Goal: Task Accomplishment & Management: Complete application form

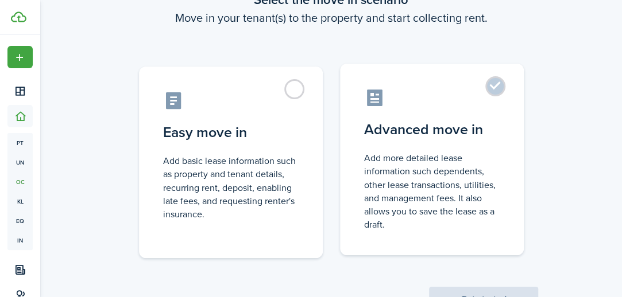
scroll to position [115, 0]
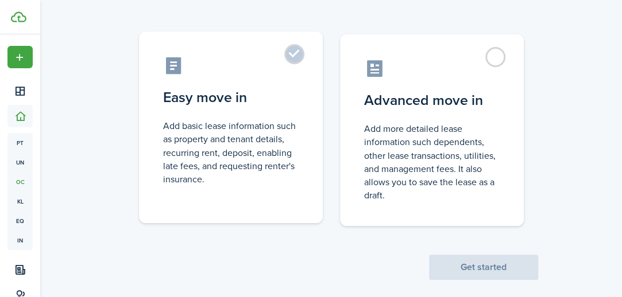
click at [308, 130] on label "Easy move in Add basic lease information such as property and tenant details, r…" at bounding box center [231, 128] width 184 height 192
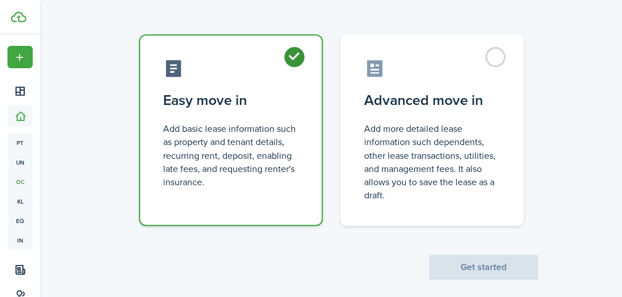
radio input "true"
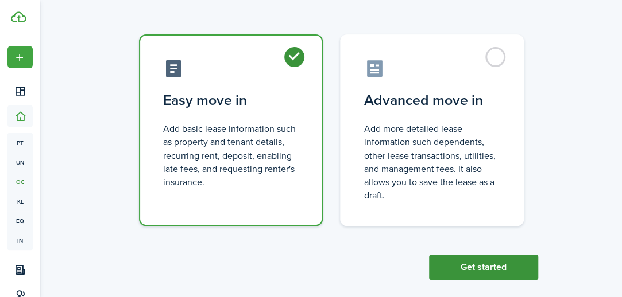
click at [467, 264] on button "Get started" at bounding box center [483, 267] width 109 height 25
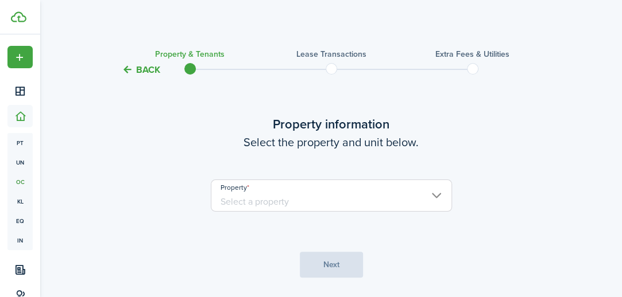
click at [300, 196] on input "Property" at bounding box center [331, 196] width 241 height 32
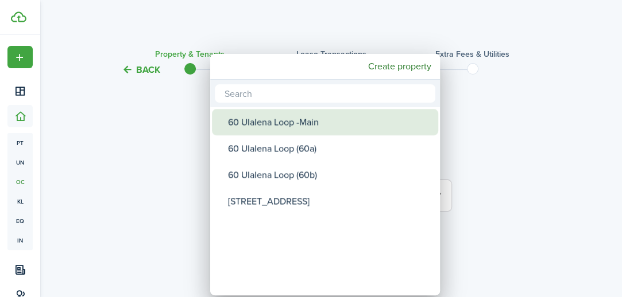
click at [303, 127] on div "60 Ulalena Loop -Main" at bounding box center [329, 122] width 203 height 26
type input "60 Ulalena Loop -Main"
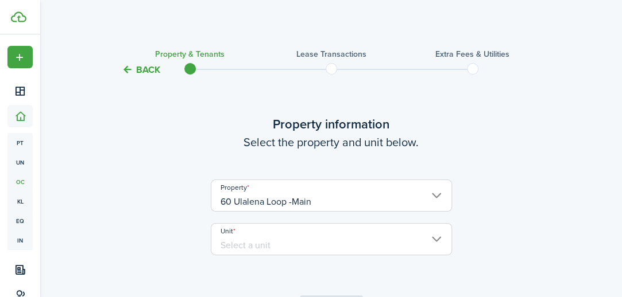
click at [345, 243] on input "Unit" at bounding box center [331, 239] width 241 height 32
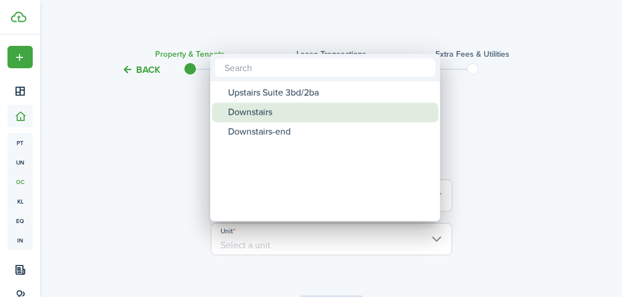
click at [265, 110] on div "Downstairs" at bounding box center [329, 113] width 203 height 20
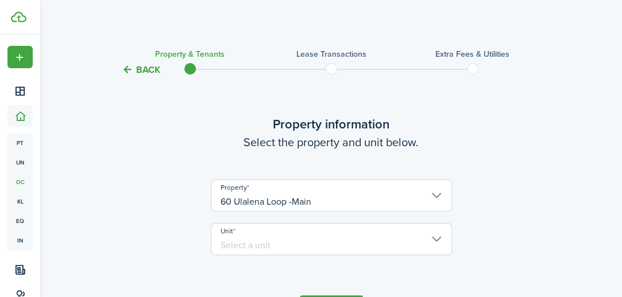
type input "Downstairs"
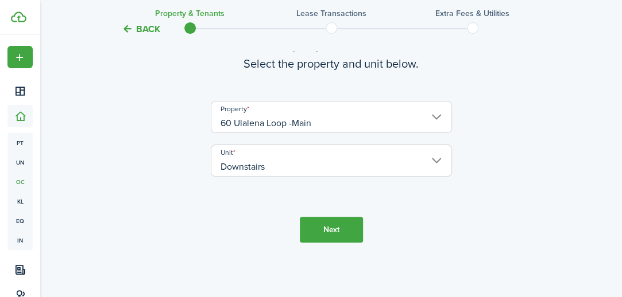
click at [337, 224] on button "Next" at bounding box center [331, 230] width 63 height 26
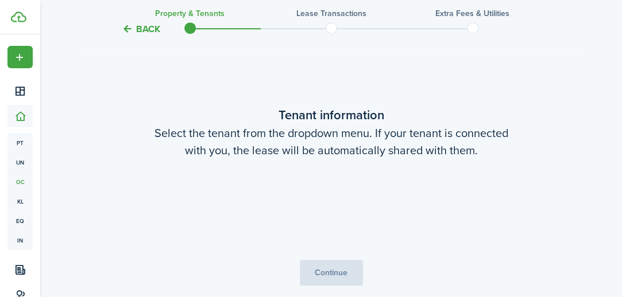
scroll to position [299, 0]
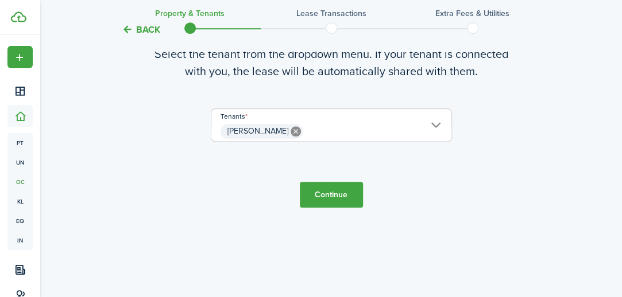
click at [335, 194] on button "Continue" at bounding box center [331, 195] width 63 height 26
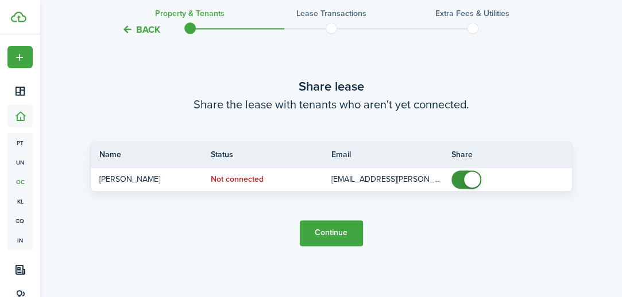
scroll to position [654, 0]
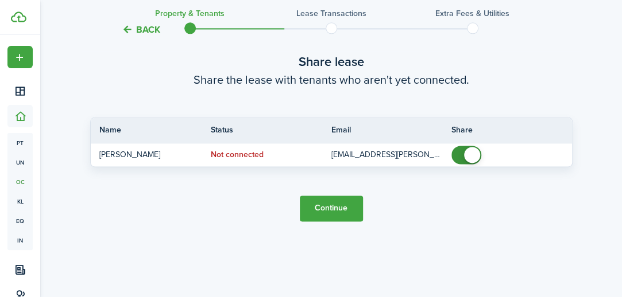
click at [328, 206] on button "Continue" at bounding box center [331, 209] width 63 height 26
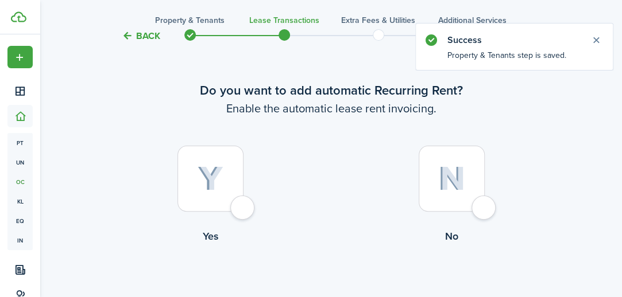
scroll to position [57, 0]
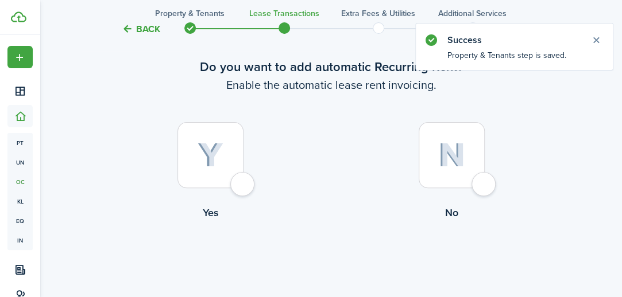
click at [243, 187] on div at bounding box center [210, 155] width 66 height 66
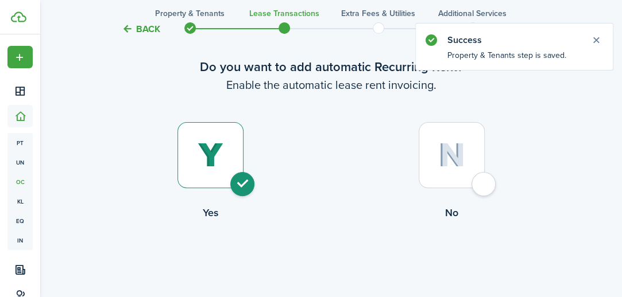
radio input "true"
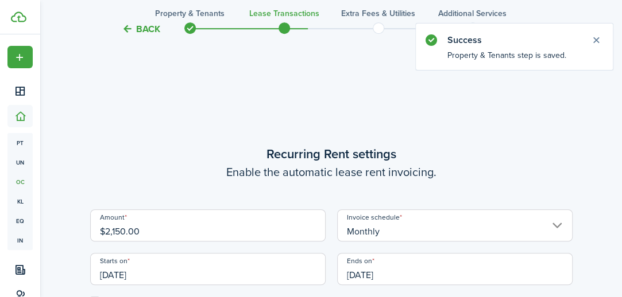
scroll to position [316, 0]
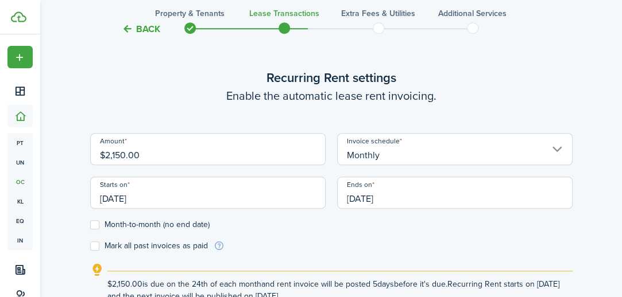
drag, startPoint x: 144, startPoint y: 153, endPoint x: 82, endPoint y: 151, distance: 62.1
click at [82, 151] on div "Back Property & Tenants Lease Transactions Extra fees & Utilities Additional Se…" at bounding box center [331, 52] width 582 height 656
type input "$2,775.00"
click at [202, 110] on lease-wizard-rent-recurring "Recurring Rent settings Enable the automatic lease rent invoicing. Amount $2,77…" at bounding box center [331, 185] width 482 height 234
click at [158, 198] on input "[DATE]" at bounding box center [207, 193] width 235 height 32
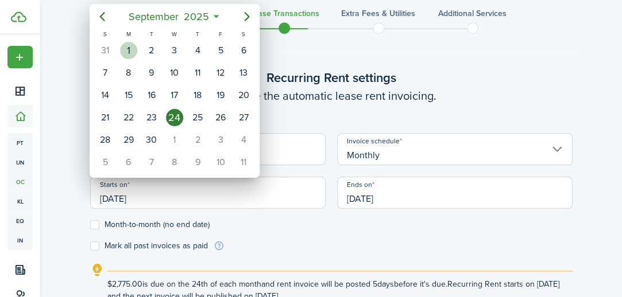
click at [127, 51] on div "1" at bounding box center [128, 50] width 17 height 17
type input "[DATE]"
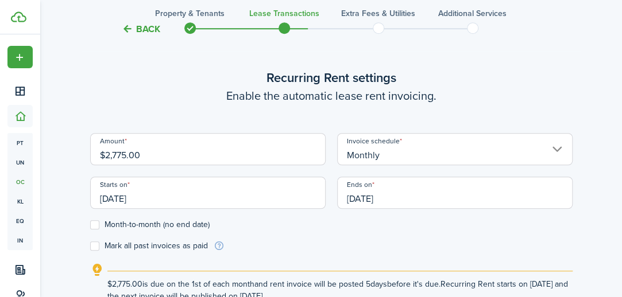
click at [386, 198] on input "[DATE]" at bounding box center [454, 193] width 235 height 32
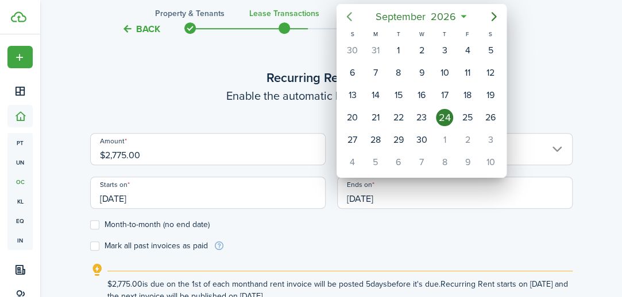
click at [351, 17] on icon "Previous page" at bounding box center [349, 17] width 14 height 14
click at [379, 158] on div "31" at bounding box center [375, 162] width 17 height 17
type input "[DATE]"
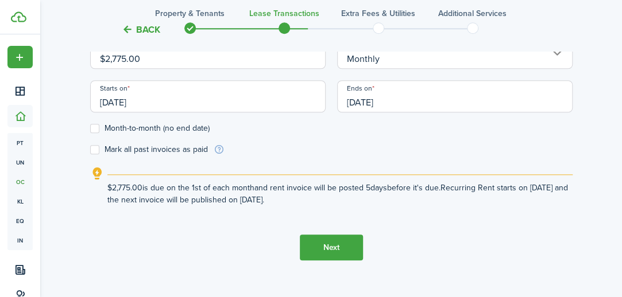
scroll to position [430, 0]
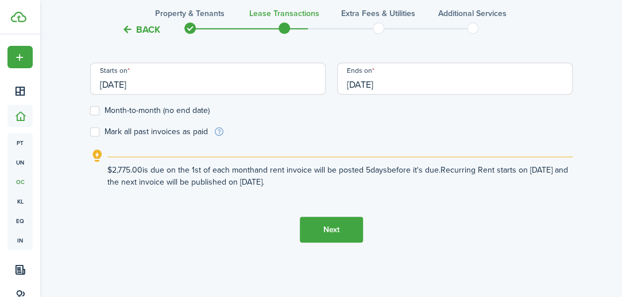
click at [93, 130] on label "Mark all past invoices as paid" at bounding box center [149, 131] width 118 height 9
click at [90, 132] on input "Mark all past invoices as paid" at bounding box center [90, 132] width 1 height 1
checkbox input "true"
click at [330, 233] on button "Next" at bounding box center [331, 230] width 63 height 26
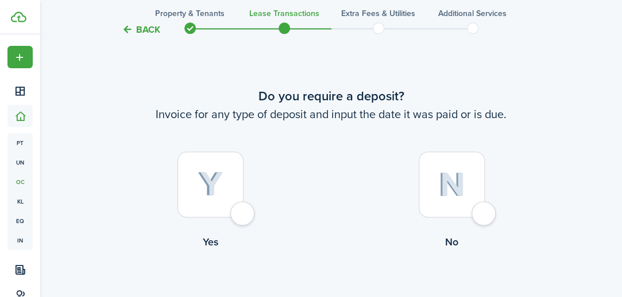
scroll to position [651, 0]
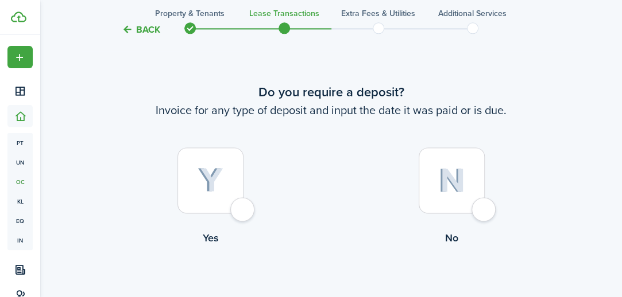
click at [230, 187] on div at bounding box center [210, 181] width 66 height 66
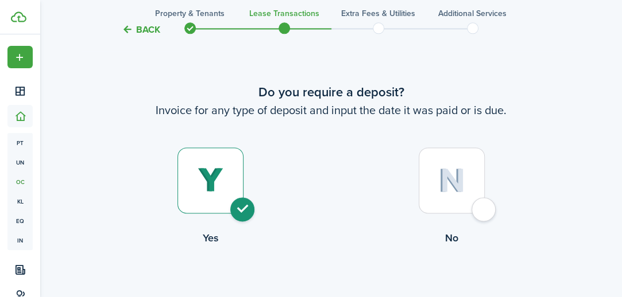
radio input "true"
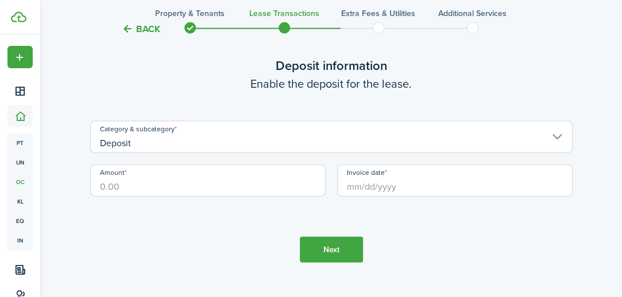
scroll to position [1005, 0]
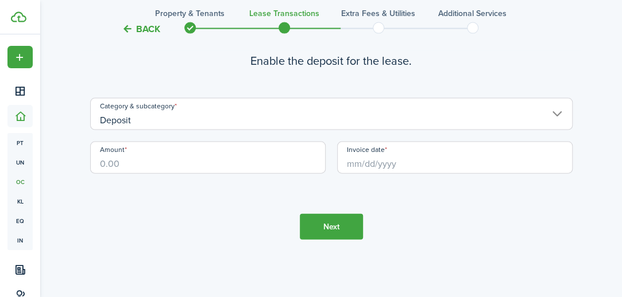
click at [208, 113] on input "Deposit" at bounding box center [331, 114] width 482 height 32
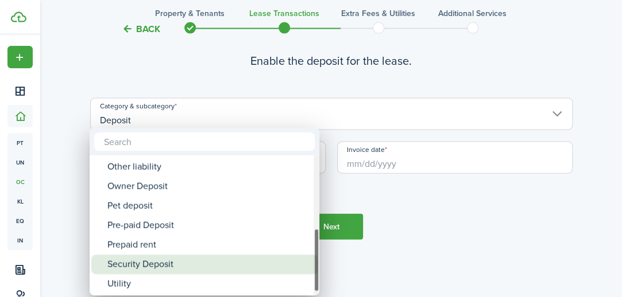
click at [158, 264] on div "Security Deposit" at bounding box center [208, 265] width 203 height 20
type input "Deposit / Security Deposit"
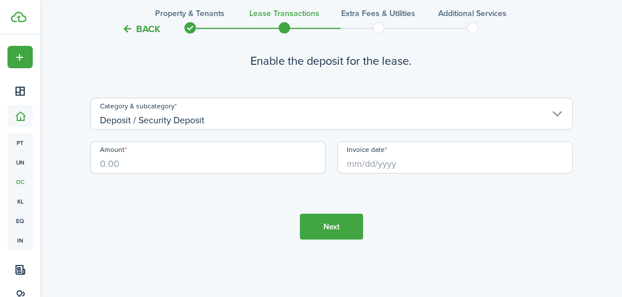
click at [160, 161] on input "Amount" at bounding box center [207, 158] width 235 height 32
click at [356, 159] on input "Invoice date" at bounding box center [454, 158] width 235 height 32
type input "$2,775.00"
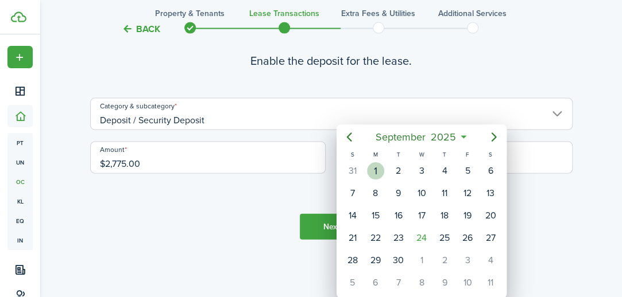
click at [377, 169] on div "1" at bounding box center [375, 171] width 17 height 17
type input "[DATE]"
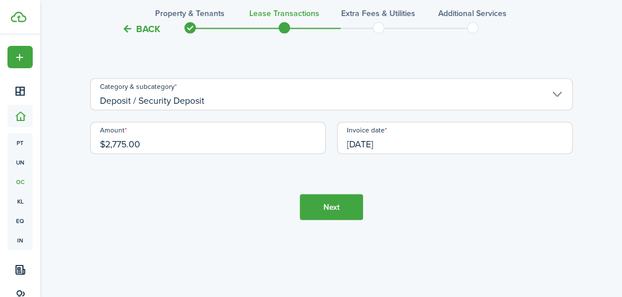
click at [354, 211] on button "Next" at bounding box center [331, 208] width 63 height 26
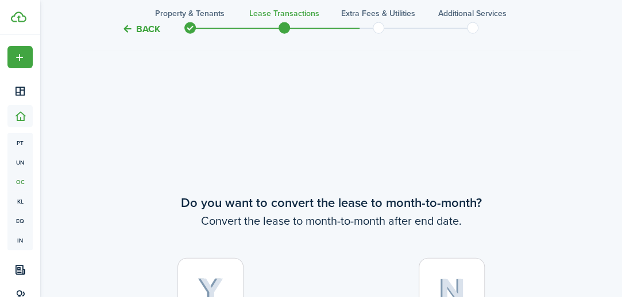
scroll to position [1246, 0]
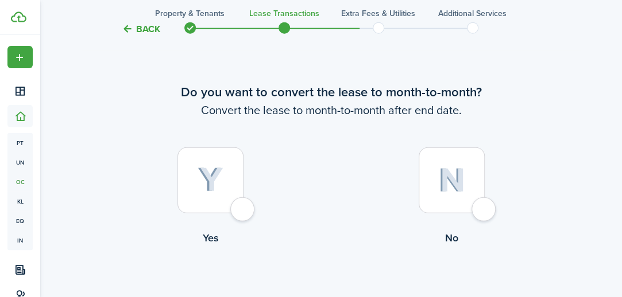
click at [243, 214] on div at bounding box center [210, 181] width 66 height 66
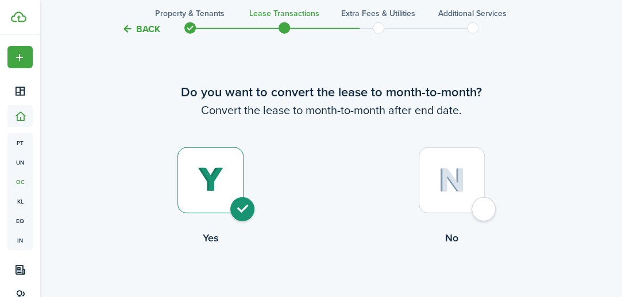
radio input "true"
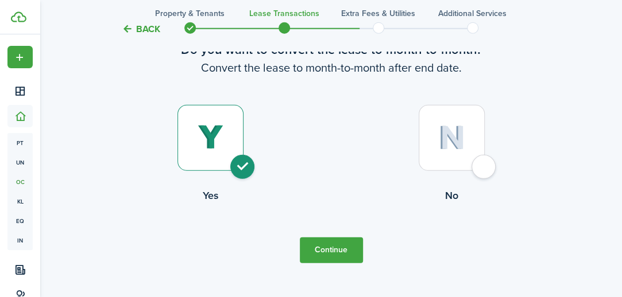
scroll to position [1322, 0]
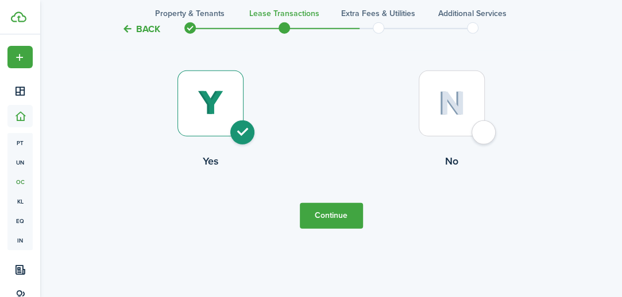
click at [323, 212] on button "Continue" at bounding box center [331, 216] width 63 height 26
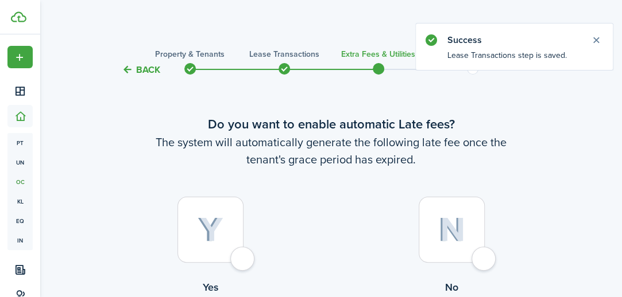
scroll to position [57, 0]
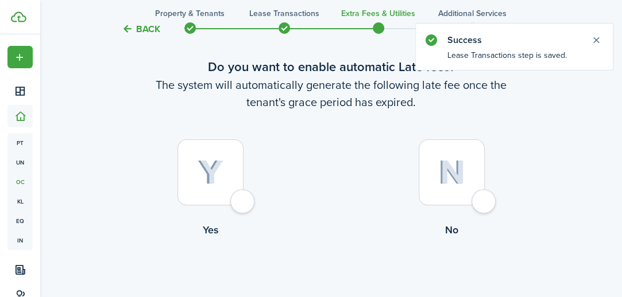
click at [243, 203] on div at bounding box center [210, 173] width 66 height 66
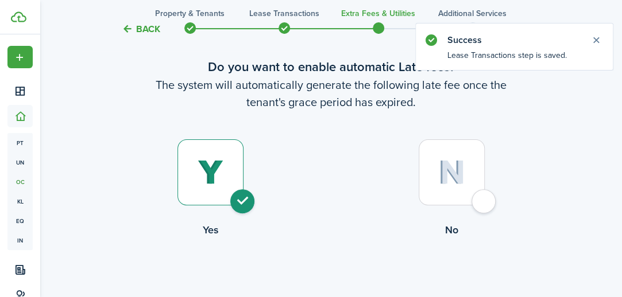
radio input "true"
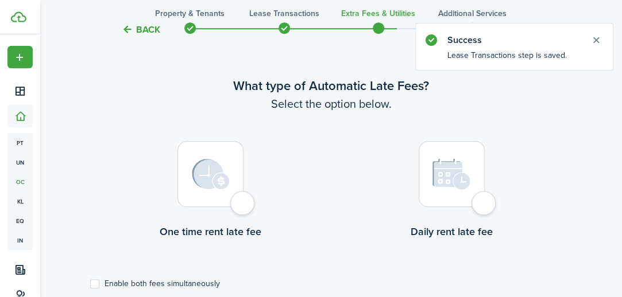
scroll to position [333, 0]
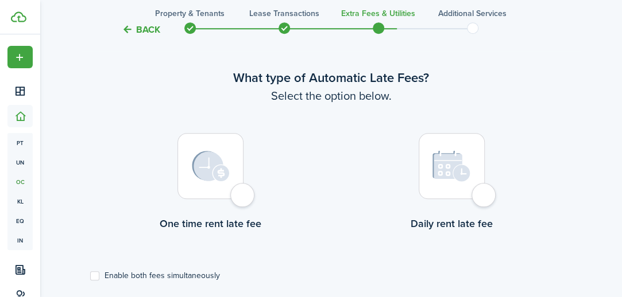
click at [243, 197] on div at bounding box center [210, 166] width 66 height 66
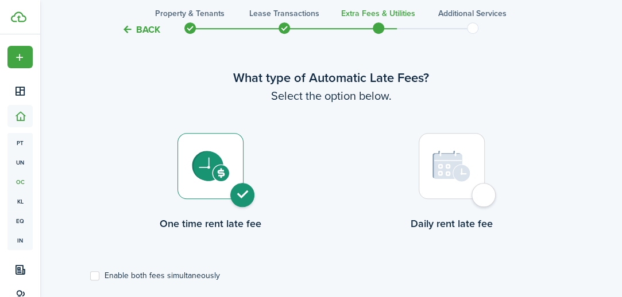
radio input "true"
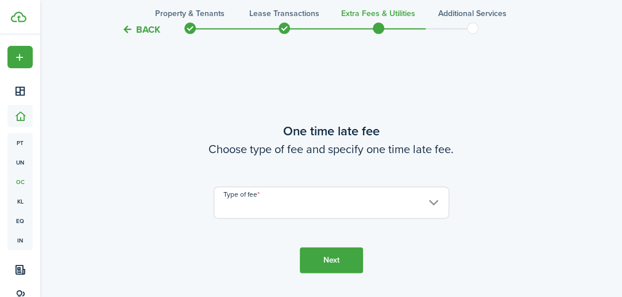
scroll to position [646, 0]
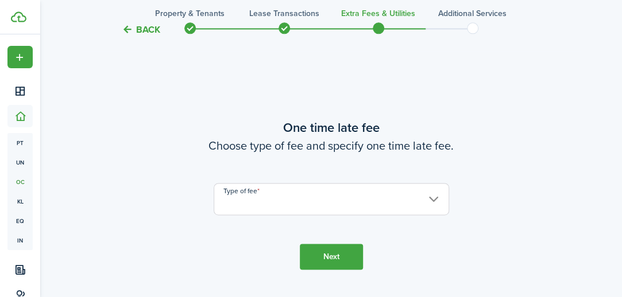
click at [272, 199] on input "Type of fee" at bounding box center [331, 199] width 235 height 32
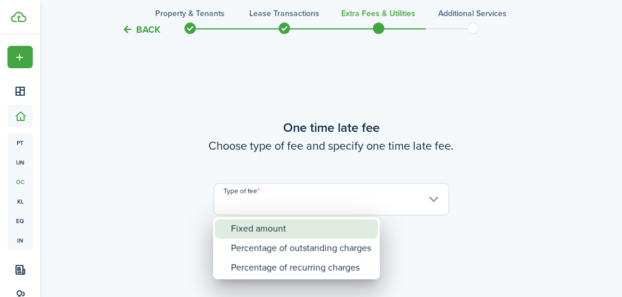
click at [265, 229] on div "Fixed amount" at bounding box center [301, 229] width 140 height 20
type input "Fixed amount"
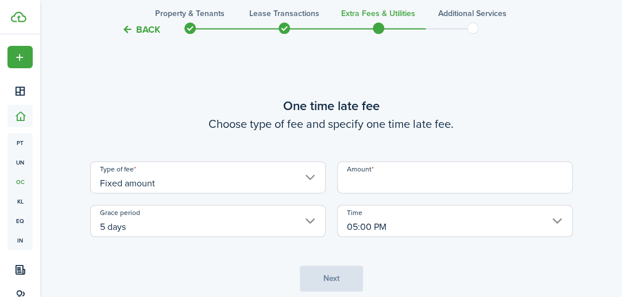
click at [377, 184] on input "Amount" at bounding box center [454, 177] width 235 height 32
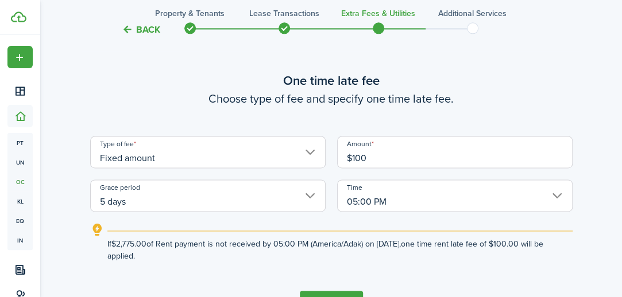
type input "$100.00"
click at [436, 123] on lease-wizard-late-fee-onetime "One time late fee Choose type of fee and specify one time late fee. Type of fee…" at bounding box center [331, 166] width 482 height 191
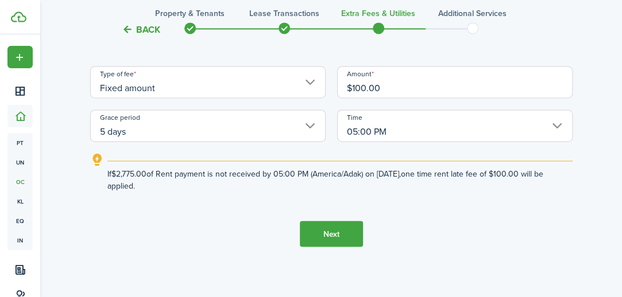
scroll to position [723, 0]
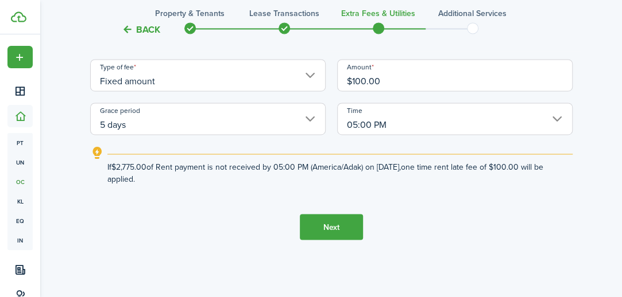
click at [343, 226] on button "Next" at bounding box center [331, 227] width 63 height 26
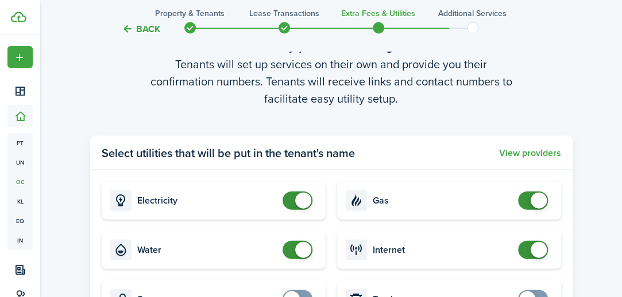
scroll to position [1001, 0]
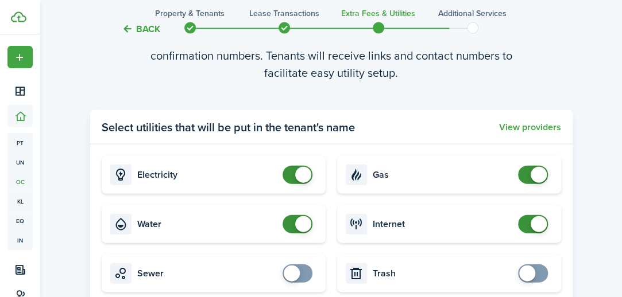
checkbox input "false"
click at [301, 176] on span at bounding box center [303, 175] width 16 height 16
checkbox input "false"
click at [538, 175] on span at bounding box center [539, 175] width 16 height 16
checkbox input "false"
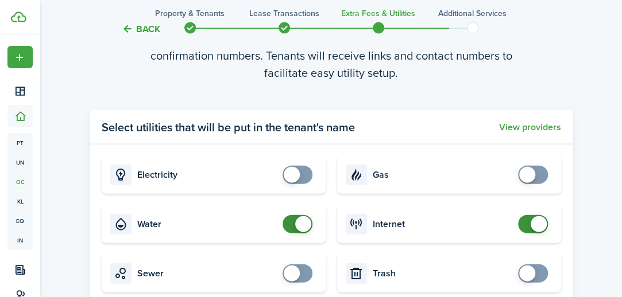
click at [301, 223] on span at bounding box center [303, 224] width 16 height 16
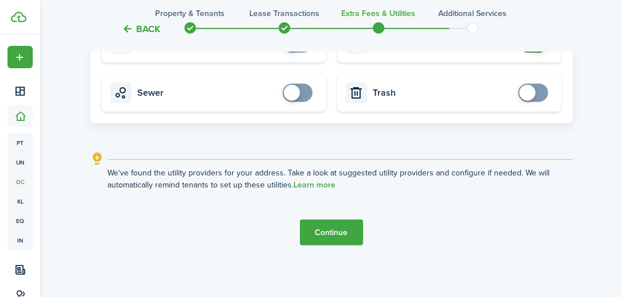
scroll to position [1184, 0]
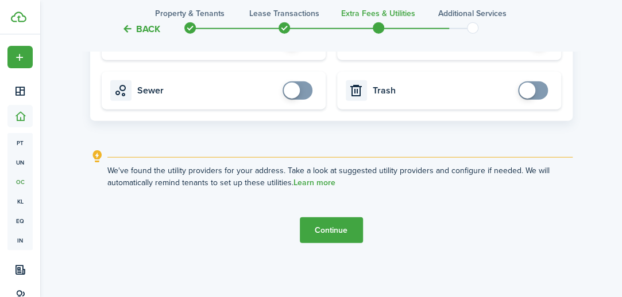
click at [337, 229] on button "Continue" at bounding box center [331, 231] width 63 height 26
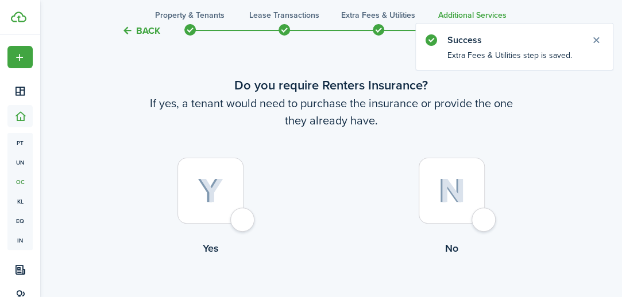
scroll to position [57, 0]
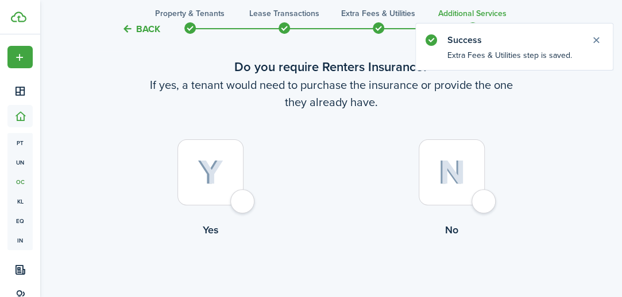
click at [480, 201] on div at bounding box center [452, 173] width 66 height 66
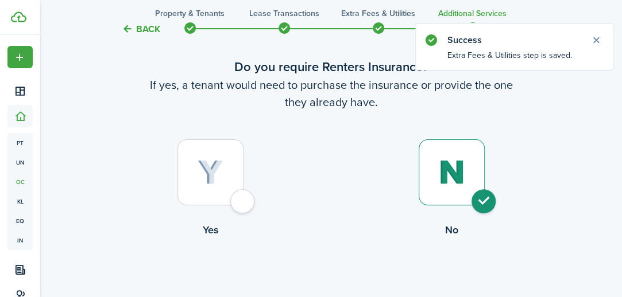
radio input "true"
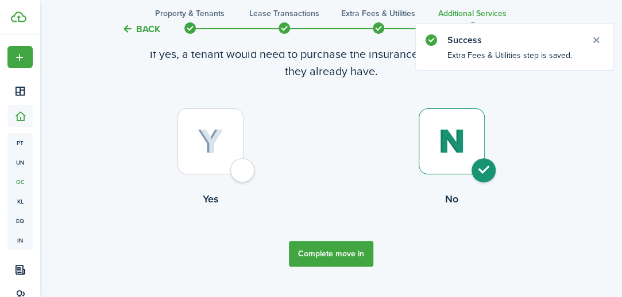
scroll to position [113, 0]
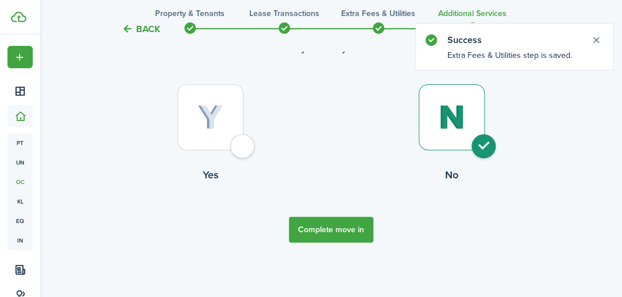
click at [353, 229] on button "Complete move in" at bounding box center [331, 230] width 84 height 26
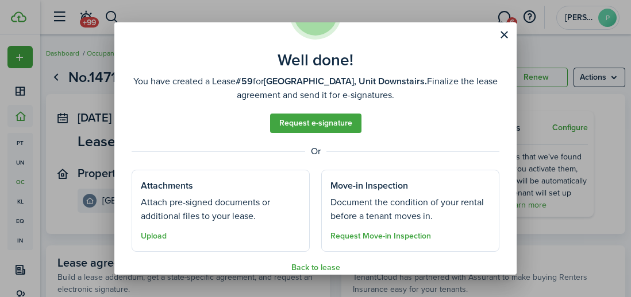
scroll to position [72, 0]
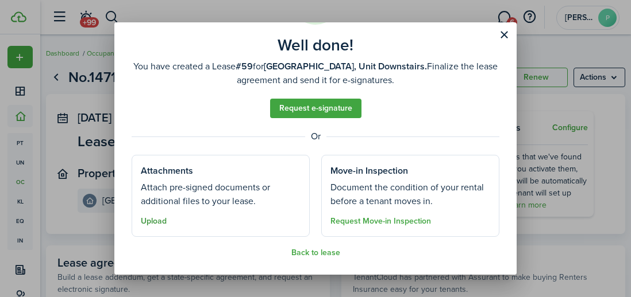
click at [162, 221] on button "Upload" at bounding box center [154, 221] width 26 height 9
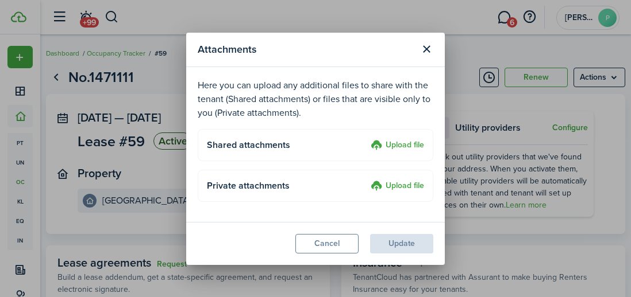
click at [388, 144] on label "Upload file" at bounding box center [396, 146] width 53 height 14
click at [366, 139] on input "Upload file" at bounding box center [366, 139] width 0 height 0
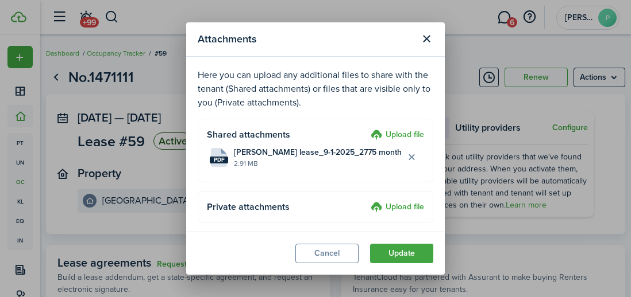
click at [383, 205] on label "Upload file" at bounding box center [396, 208] width 53 height 14
click at [366, 201] on input "Upload file" at bounding box center [366, 201] width 0 height 0
click at [373, 202] on label "Upload file" at bounding box center [396, 208] width 53 height 14
click at [366, 201] on input "Upload file" at bounding box center [366, 201] width 0 height 0
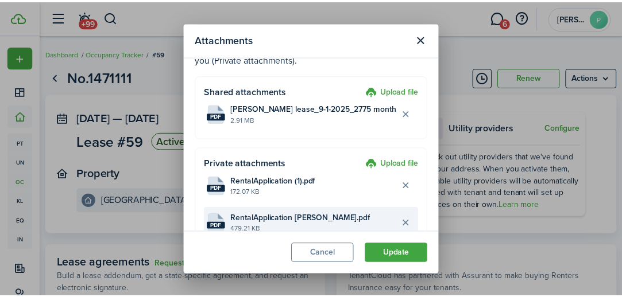
scroll to position [79, 0]
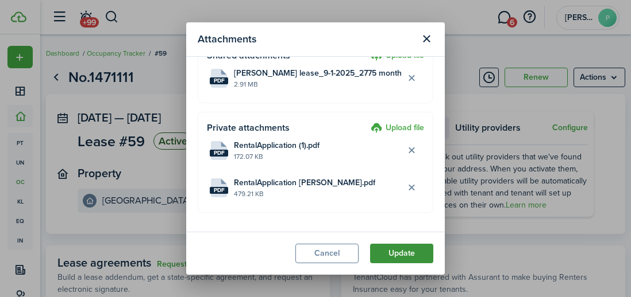
click at [408, 250] on button "Update" at bounding box center [401, 254] width 63 height 20
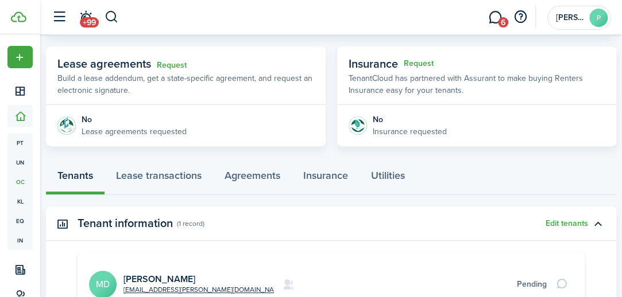
scroll to position [223, 0]
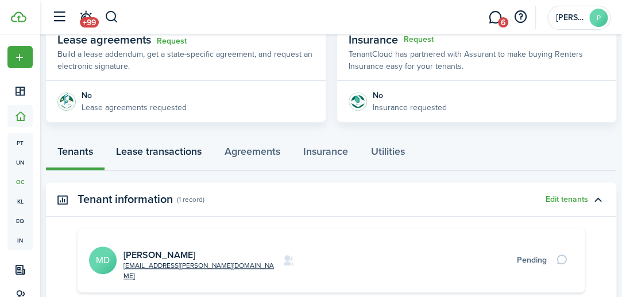
click at [150, 149] on link "Lease transactions" at bounding box center [159, 154] width 109 height 34
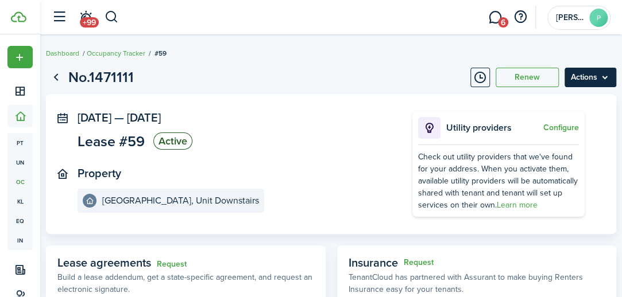
click at [581, 77] on menu-btn "Actions" at bounding box center [590, 78] width 52 height 20
click at [304, 150] on panel-main-section "[DATE] — [DATE] Lease #59 Active" at bounding box center [228, 132] width 300 height 42
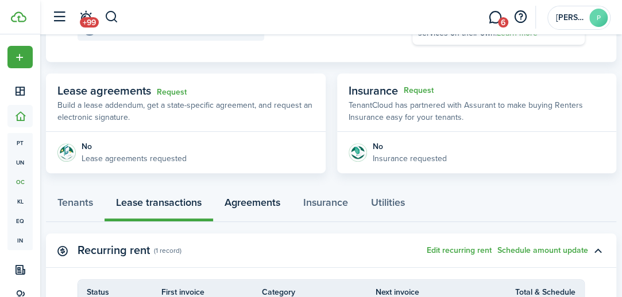
click at [269, 202] on link "Agreements" at bounding box center [252, 205] width 79 height 34
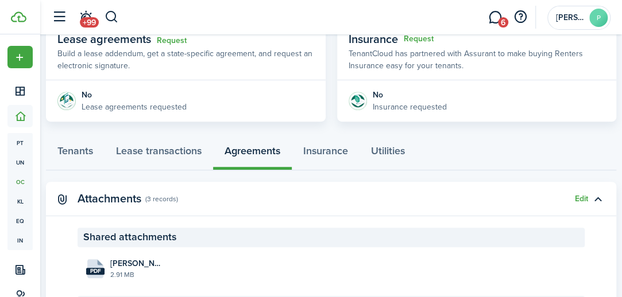
scroll to position [213, 0]
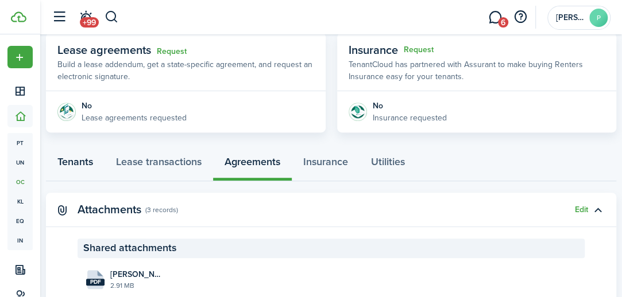
click at [71, 161] on link "Tenants" at bounding box center [75, 164] width 59 height 34
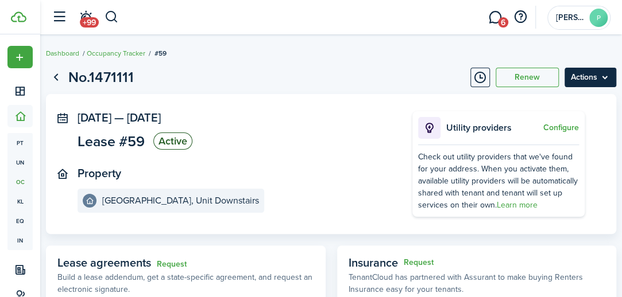
click at [597, 75] on menu-btn "Actions" at bounding box center [590, 78] width 52 height 20
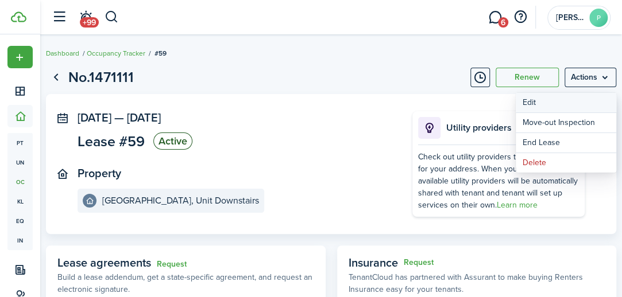
click at [529, 103] on button "Edit" at bounding box center [566, 103] width 100 height 20
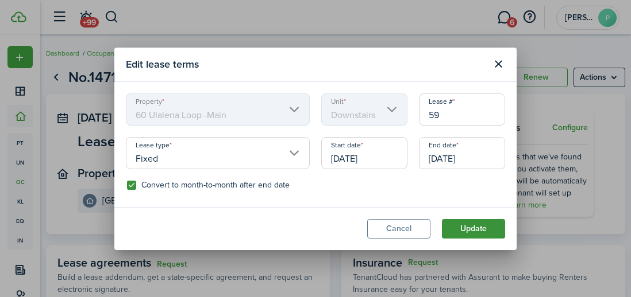
click at [479, 226] on button "Update" at bounding box center [473, 229] width 63 height 20
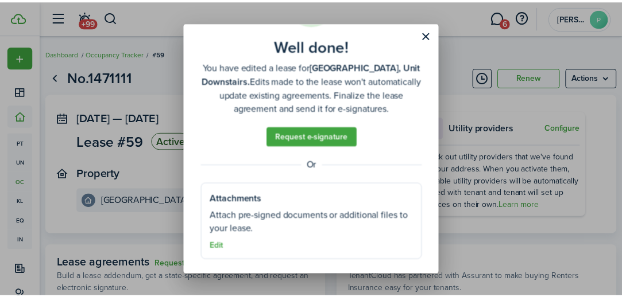
scroll to position [75, 0]
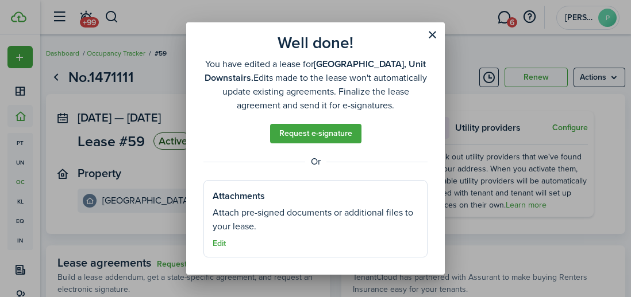
click at [256, 222] on well-done-section-description "Attach pre-signed documents or additional files to your lease." at bounding box center [315, 220] width 206 height 28
click at [430, 35] on button "Close modal" at bounding box center [432, 35] width 20 height 20
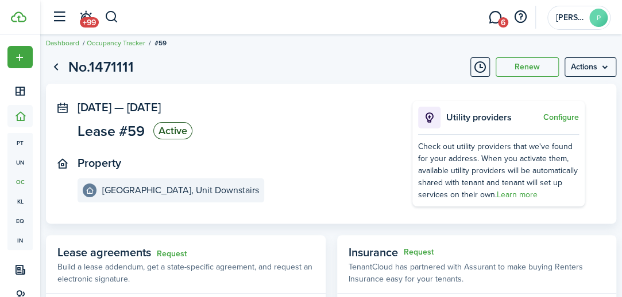
scroll to position [0, 0]
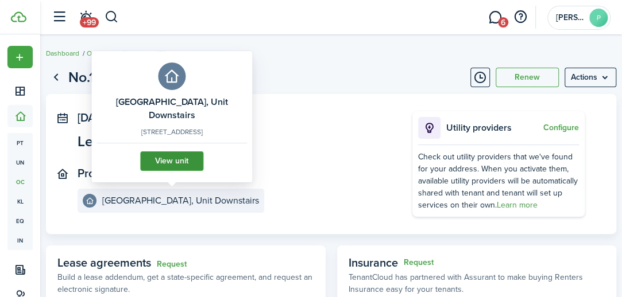
click at [179, 164] on link "View unit" at bounding box center [171, 162] width 63 height 20
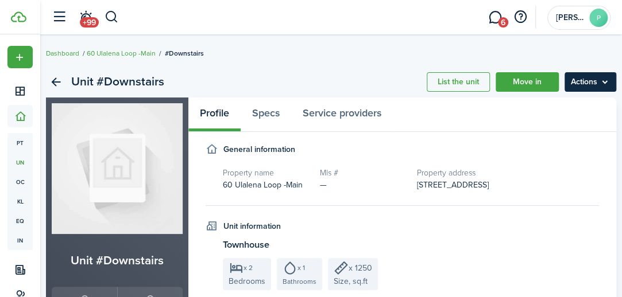
click at [592, 80] on menu-btn "Actions" at bounding box center [590, 82] width 52 height 20
click at [59, 51] on link "Dashboard" at bounding box center [62, 53] width 33 height 10
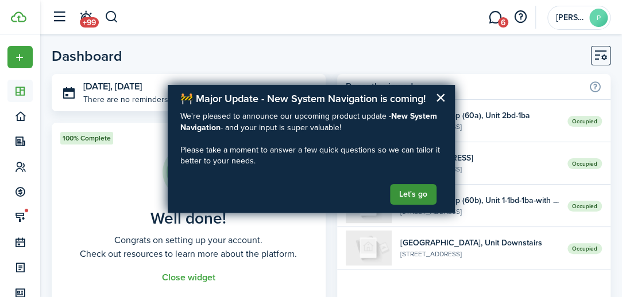
click at [403, 191] on button "Let's go" at bounding box center [413, 194] width 47 height 21
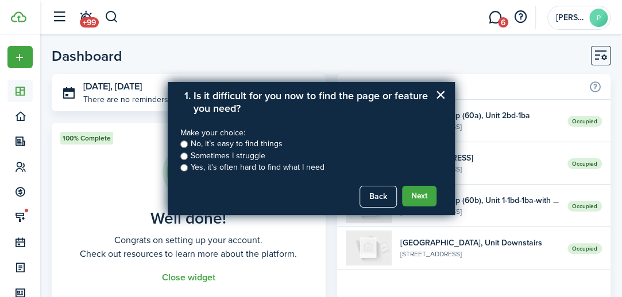
click at [198, 156] on label "Sometimes I struggle" at bounding box center [228, 155] width 75 height 11
click at [188, 156] on input "Sometimes I struggle" at bounding box center [183, 156] width 7 height 7
radio input "true"
click at [406, 197] on button "Next" at bounding box center [419, 196] width 34 height 21
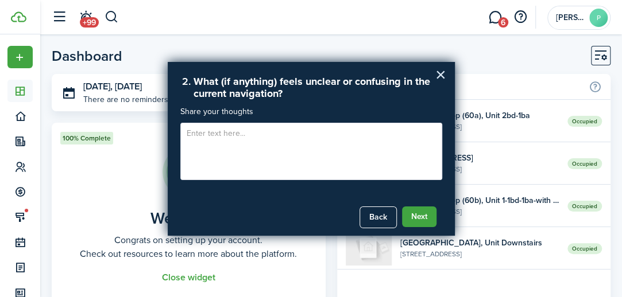
click at [438, 75] on button "×" at bounding box center [440, 74] width 11 height 18
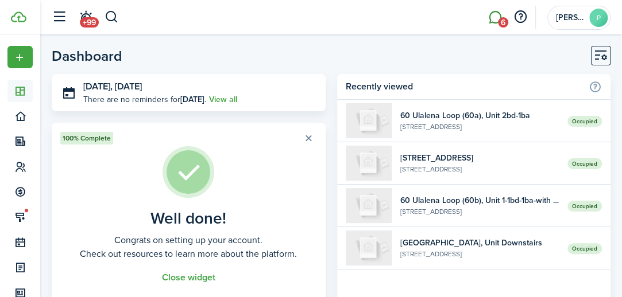
click at [493, 17] on link "6" at bounding box center [495, 17] width 22 height 29
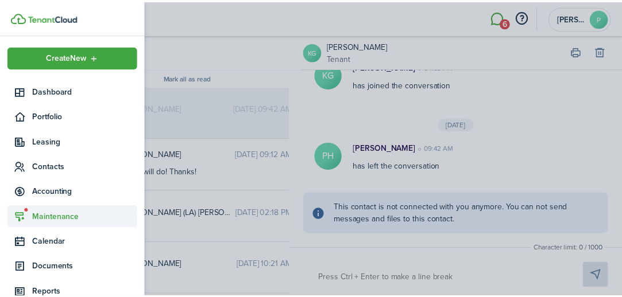
scroll to position [47, 0]
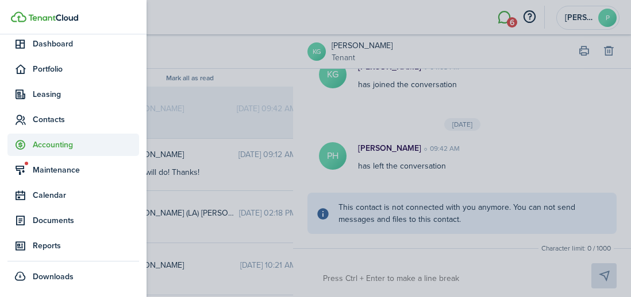
click at [55, 143] on span "Accounting" at bounding box center [86, 145] width 106 height 12
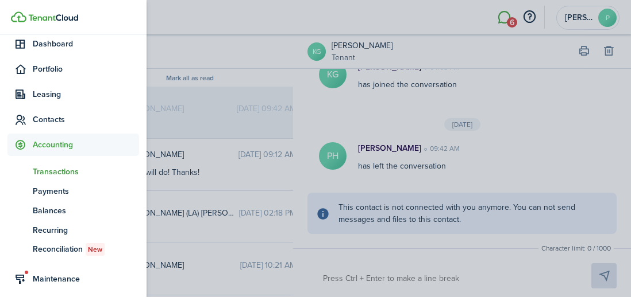
click at [55, 175] on span "Transactions" at bounding box center [86, 172] width 106 height 12
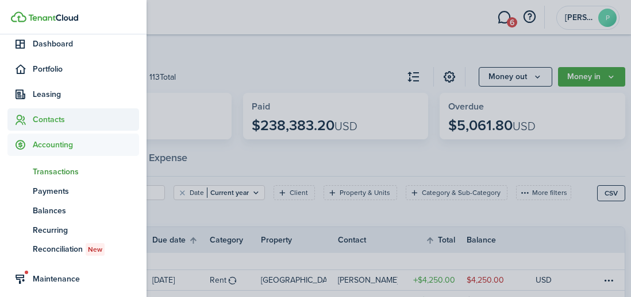
click at [48, 118] on span "Contacts" at bounding box center [86, 120] width 106 height 12
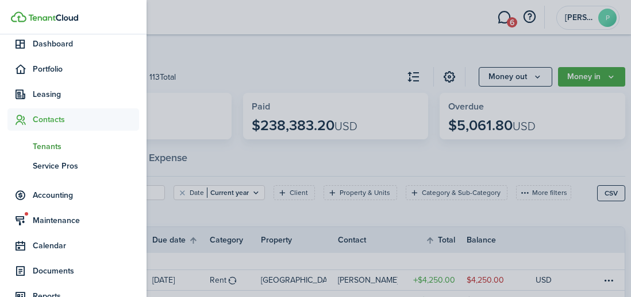
click at [45, 146] on span "Tenants" at bounding box center [86, 147] width 106 height 12
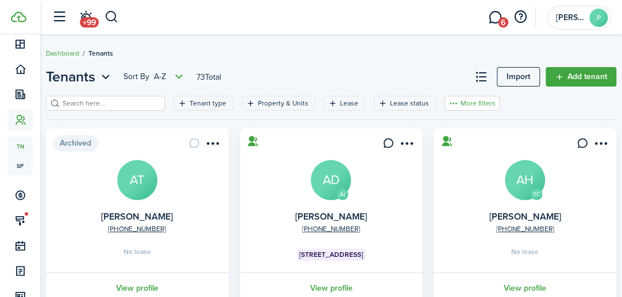
click at [456, 101] on button "More filters" at bounding box center [471, 103] width 55 height 15
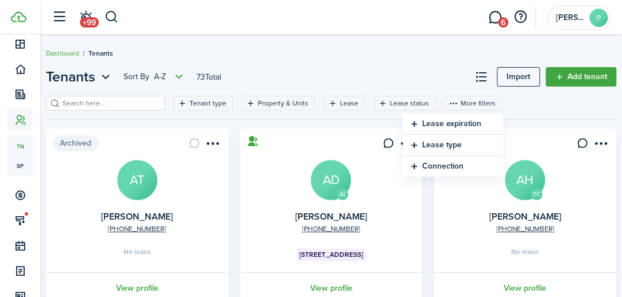
click at [512, 99] on div "Tenant type Property & Units Lease Lease status More filters Save filters Clear…" at bounding box center [331, 108] width 570 height 24
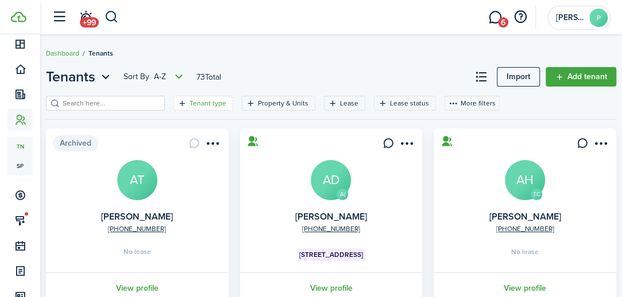
click at [189, 105] on filter-tag-label "Tenant type" at bounding box center [207, 103] width 37 height 10
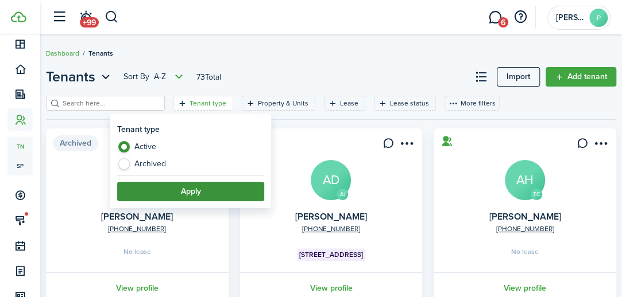
click at [158, 190] on button "Apply" at bounding box center [190, 192] width 147 height 20
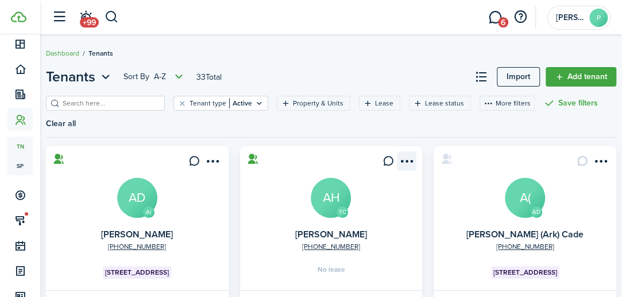
click at [408, 160] on menu-btn-icon "Open menu" at bounding box center [407, 162] width 20 height 20
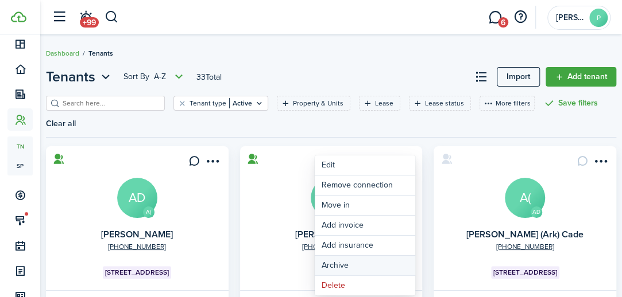
click at [345, 261] on button "Archive" at bounding box center [365, 266] width 100 height 20
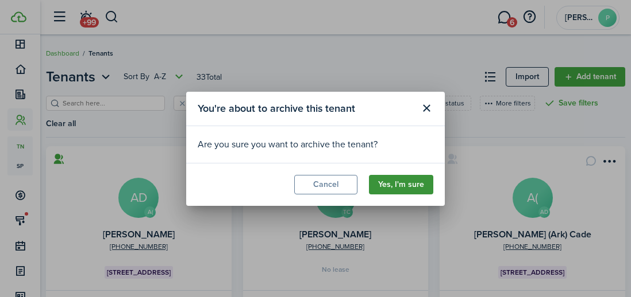
click at [395, 183] on button "Yes, I'm sure" at bounding box center [401, 185] width 64 height 20
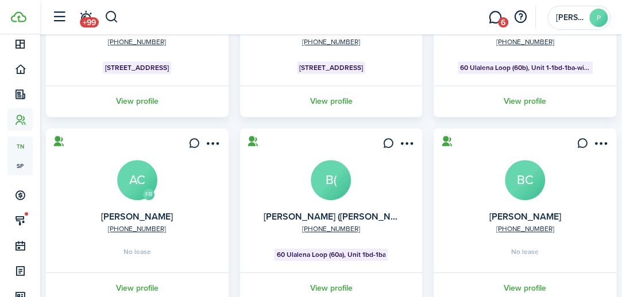
scroll to position [230, 0]
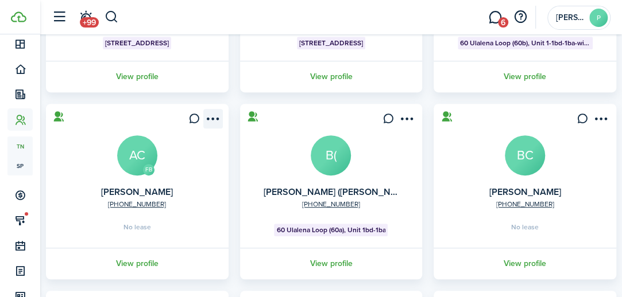
click at [217, 117] on menu-btn-icon "Open menu" at bounding box center [213, 119] width 20 height 20
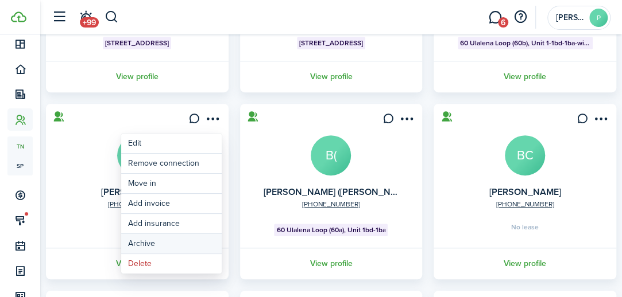
click at [152, 243] on button "Archive" at bounding box center [171, 244] width 100 height 20
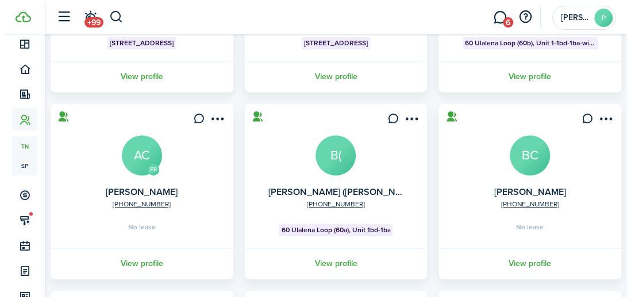
scroll to position [212, 0]
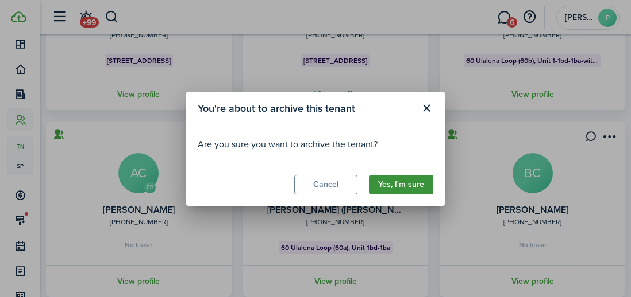
click at [390, 182] on button "Yes, I'm sure" at bounding box center [401, 185] width 64 height 20
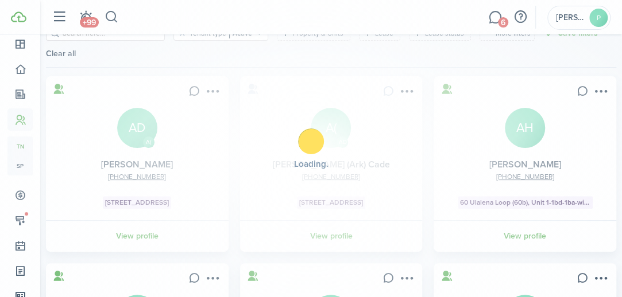
scroll to position [230, 0]
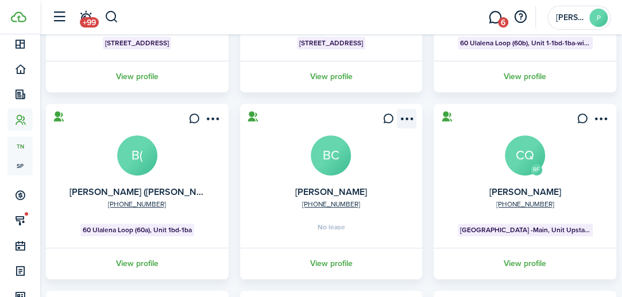
click at [410, 118] on menu-btn-icon "Open menu" at bounding box center [407, 119] width 20 height 20
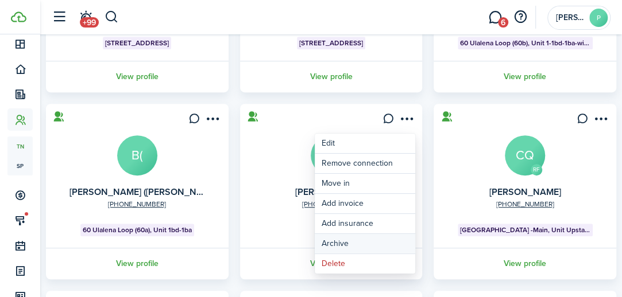
click at [342, 241] on button "Archive" at bounding box center [365, 244] width 100 height 20
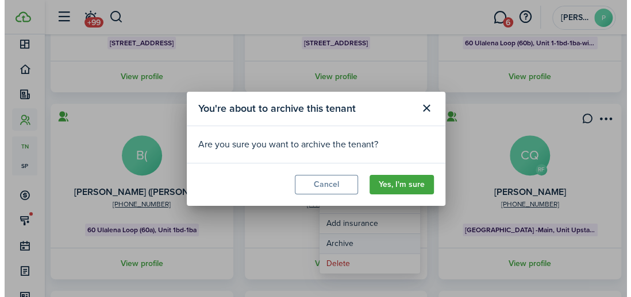
scroll to position [212, 0]
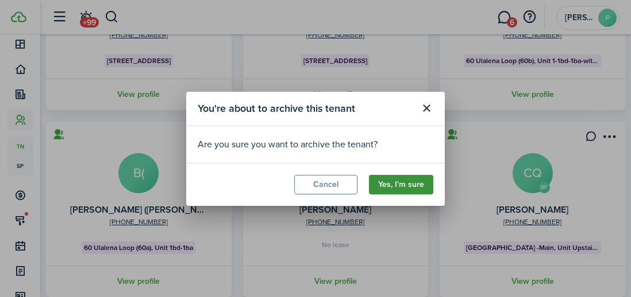
click at [395, 180] on button "Yes, I'm sure" at bounding box center [401, 185] width 64 height 20
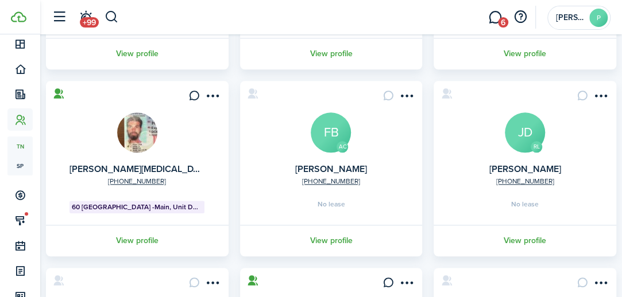
scroll to position [459, 0]
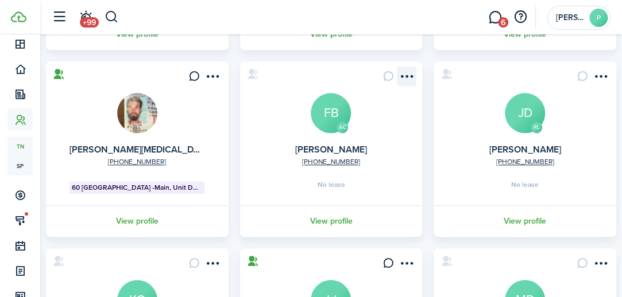
click at [409, 68] on menu-btn-icon "Open menu" at bounding box center [407, 77] width 20 height 20
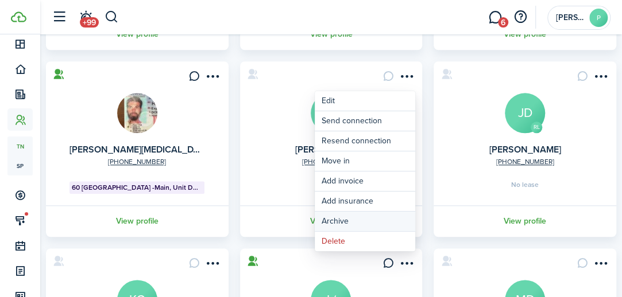
click at [338, 217] on button "Archive" at bounding box center [365, 222] width 100 height 20
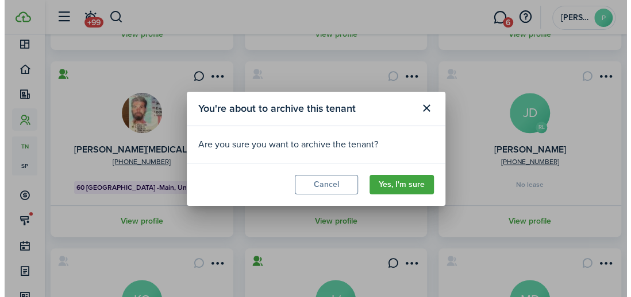
scroll to position [441, 0]
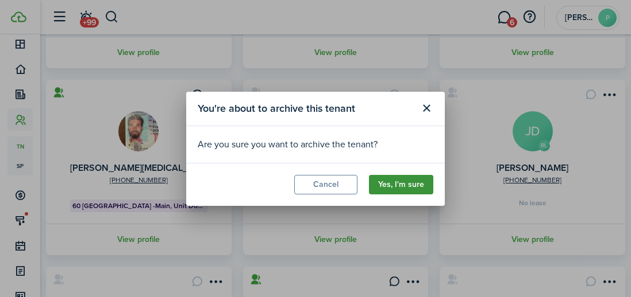
click at [393, 186] on button "Yes, I'm sure" at bounding box center [401, 185] width 64 height 20
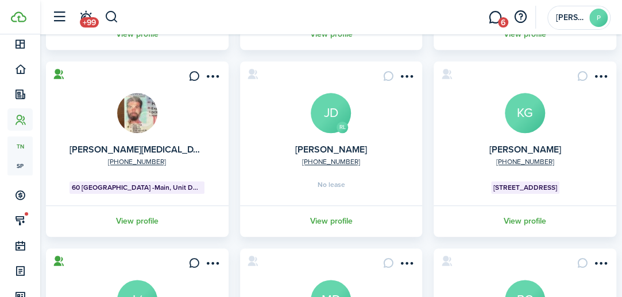
scroll to position [402, 0]
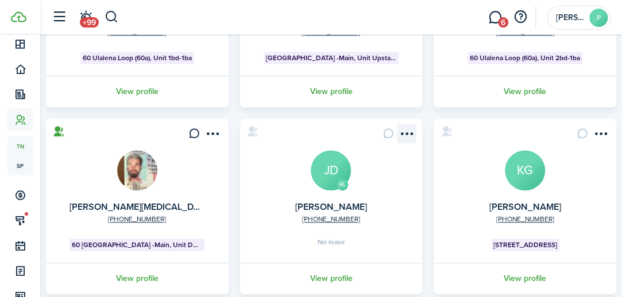
click at [409, 133] on menu-btn-icon "Open menu" at bounding box center [407, 134] width 20 height 20
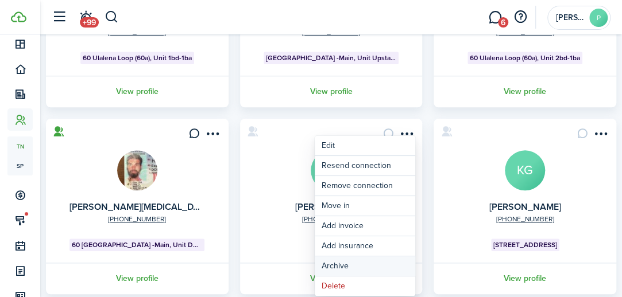
click at [347, 264] on button "Archive" at bounding box center [365, 267] width 100 height 20
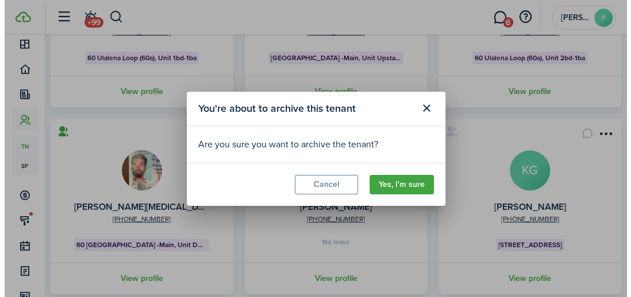
scroll to position [384, 0]
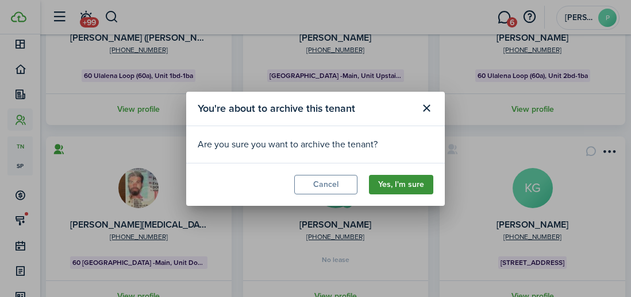
click at [401, 187] on button "Yes, I'm sure" at bounding box center [401, 185] width 64 height 20
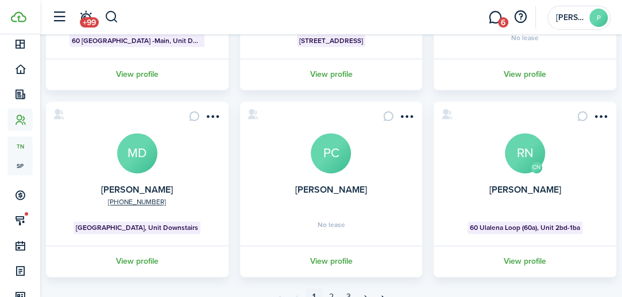
scroll to position [632, 0]
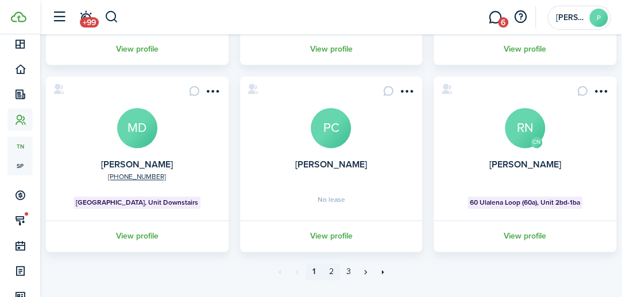
click at [332, 272] on link "2" at bounding box center [331, 272] width 17 height 17
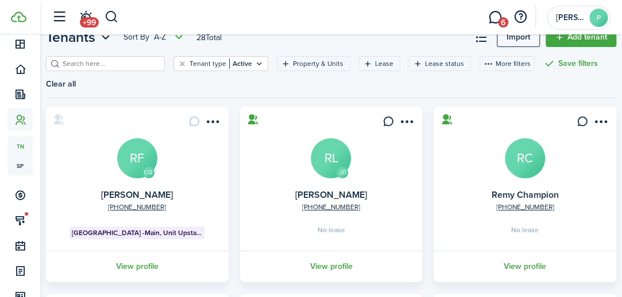
scroll to position [57, 0]
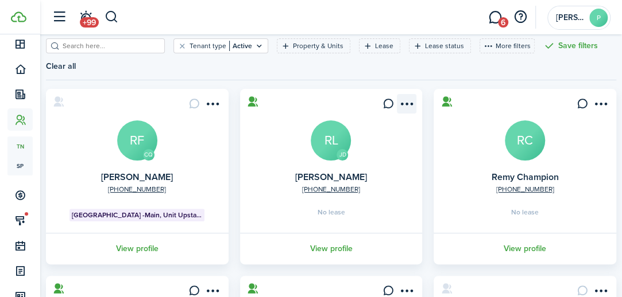
click at [405, 103] on menu-btn-icon "Open menu" at bounding box center [407, 104] width 20 height 20
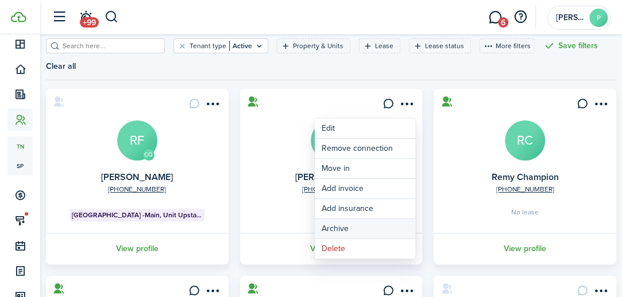
click at [343, 226] on button "Archive" at bounding box center [365, 229] width 100 height 20
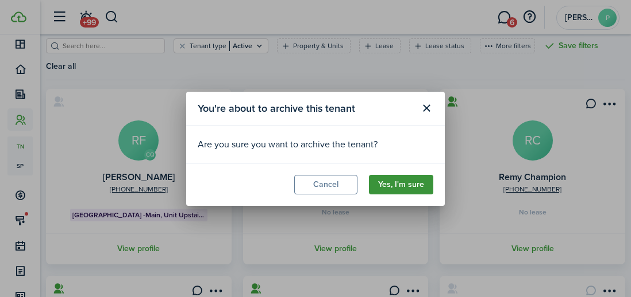
click at [400, 180] on button "Yes, I'm sure" at bounding box center [401, 185] width 64 height 20
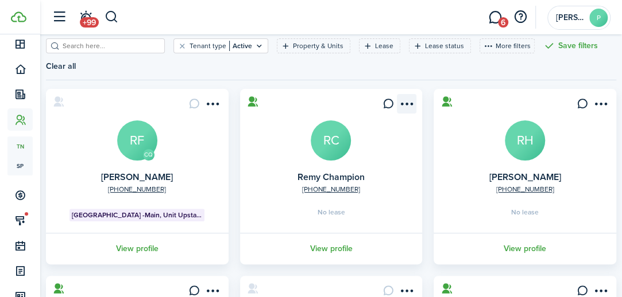
click at [408, 105] on menu-btn-icon "Open menu" at bounding box center [407, 104] width 20 height 20
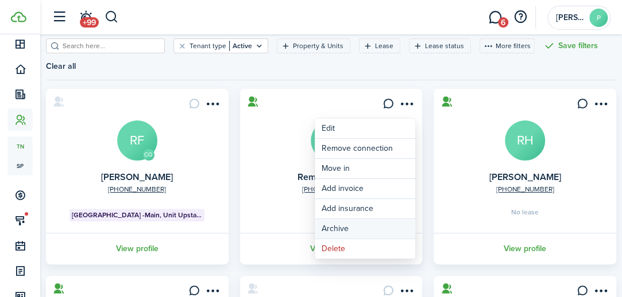
click at [354, 226] on button "Archive" at bounding box center [365, 229] width 100 height 20
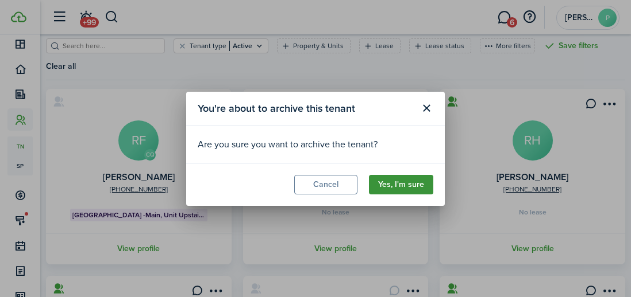
click at [395, 183] on button "Yes, I'm sure" at bounding box center [401, 185] width 64 height 20
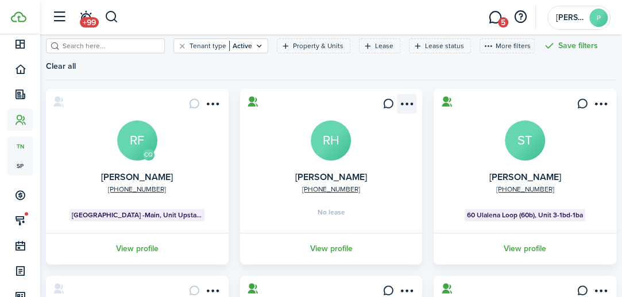
click at [405, 100] on menu-btn-icon "Open menu" at bounding box center [407, 104] width 20 height 20
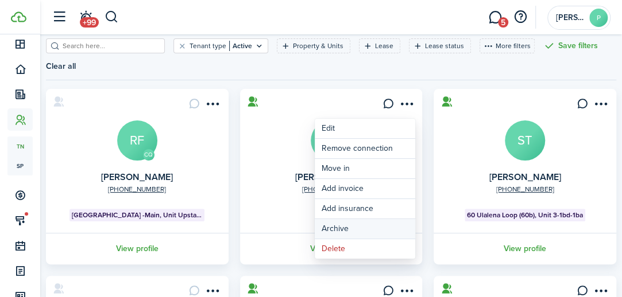
click at [343, 228] on button "Archive" at bounding box center [365, 229] width 100 height 20
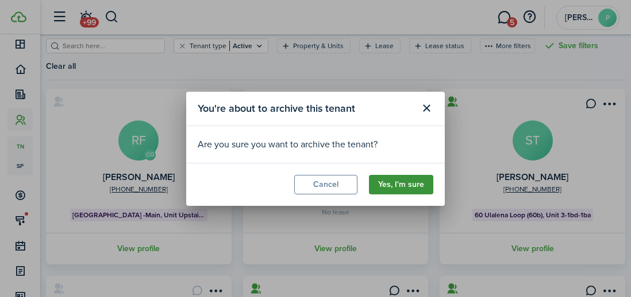
click at [390, 187] on button "Yes, I'm sure" at bounding box center [401, 185] width 64 height 20
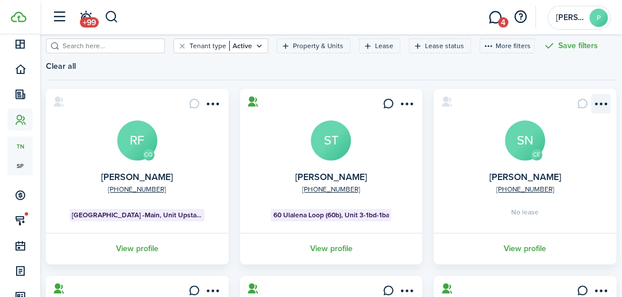
click at [600, 102] on menu-btn-icon "Open menu" at bounding box center [601, 104] width 20 height 20
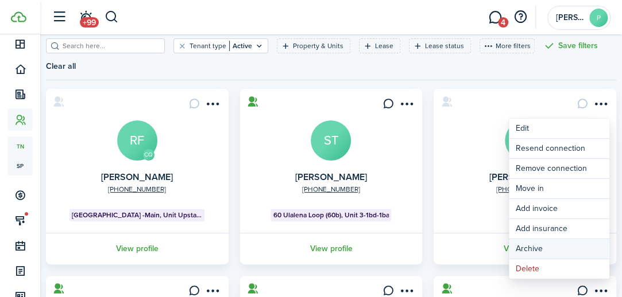
click at [532, 245] on button "Archive" at bounding box center [559, 249] width 100 height 20
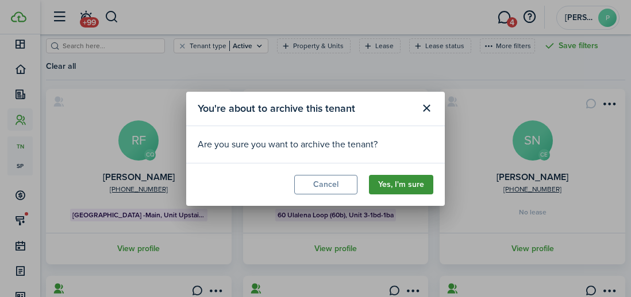
click at [399, 185] on button "Yes, I'm sure" at bounding box center [401, 185] width 64 height 20
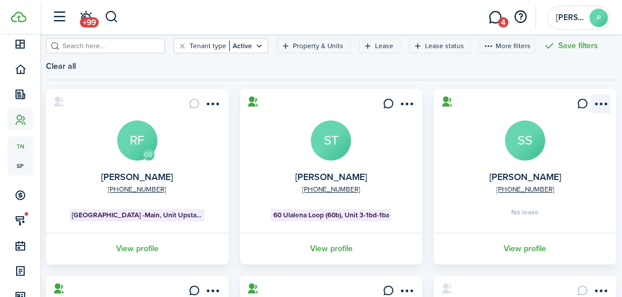
click at [602, 102] on menu-btn-icon "Open menu" at bounding box center [601, 104] width 20 height 20
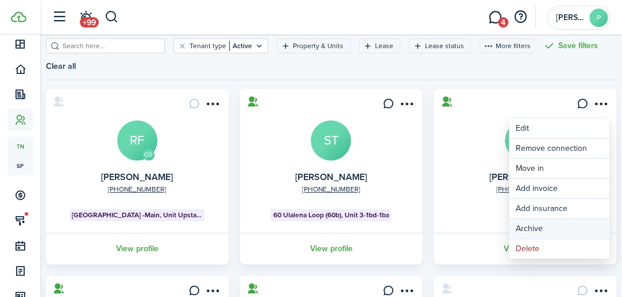
click at [537, 228] on button "Archive" at bounding box center [559, 229] width 100 height 20
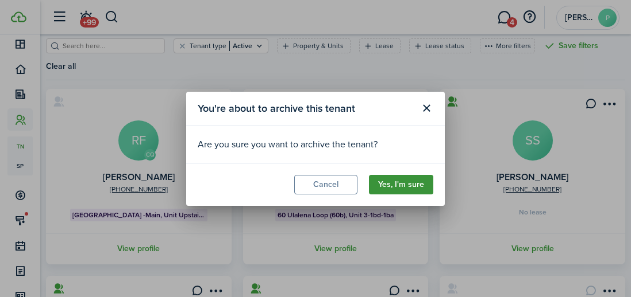
click at [406, 185] on button "Yes, I'm sure" at bounding box center [401, 185] width 64 height 20
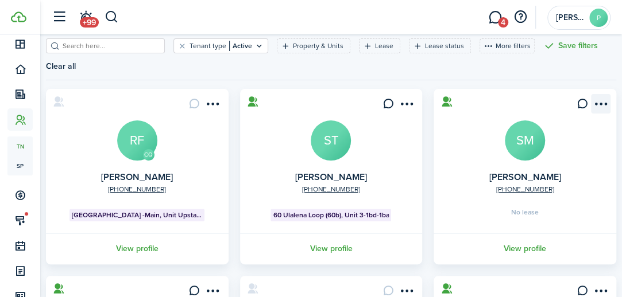
click at [600, 105] on menu-btn-icon "Open menu" at bounding box center [601, 104] width 20 height 20
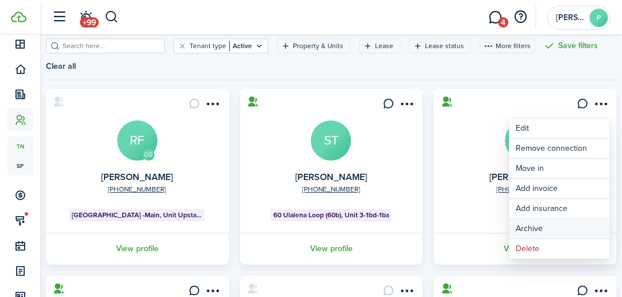
click at [533, 226] on button "Archive" at bounding box center [559, 229] width 100 height 20
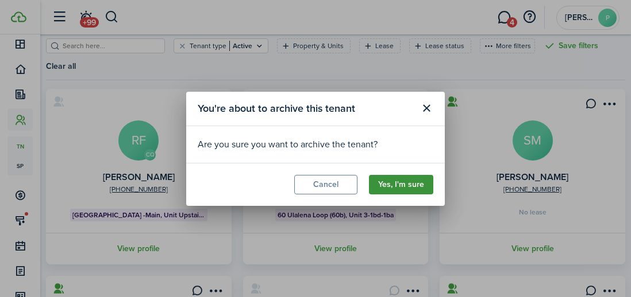
click at [406, 189] on button "Yes, I'm sure" at bounding box center [401, 185] width 64 height 20
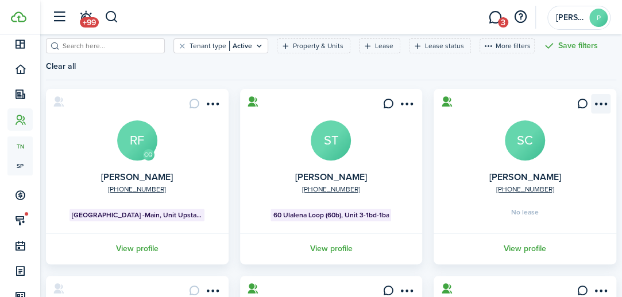
click at [602, 101] on menu-btn-icon "Open menu" at bounding box center [601, 104] width 20 height 20
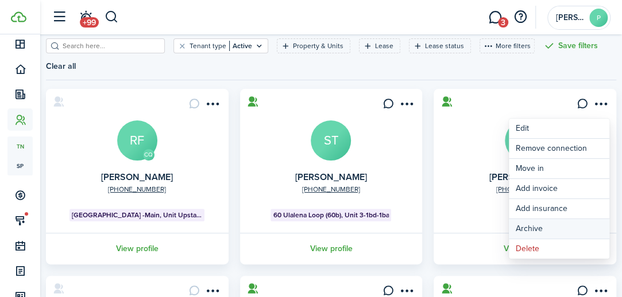
click at [537, 223] on button "Archive" at bounding box center [559, 229] width 100 height 20
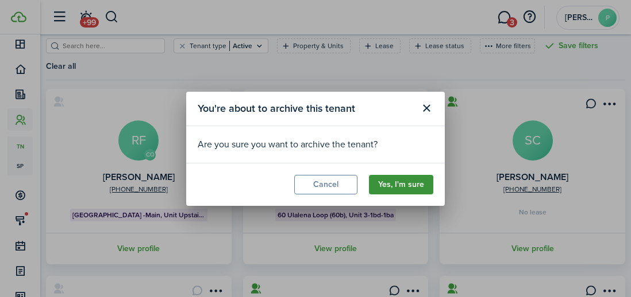
click at [418, 185] on button "Yes, I'm sure" at bounding box center [401, 185] width 64 height 20
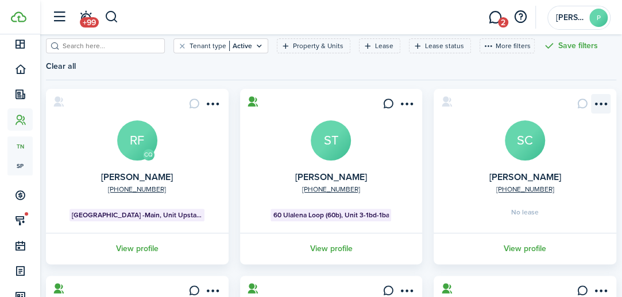
click at [601, 102] on menu-btn-icon "Open menu" at bounding box center [601, 104] width 20 height 20
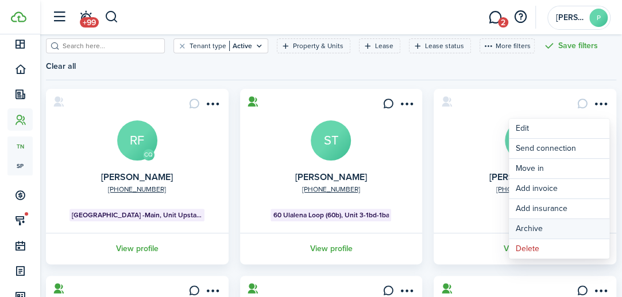
click at [539, 225] on button "Archive" at bounding box center [559, 229] width 100 height 20
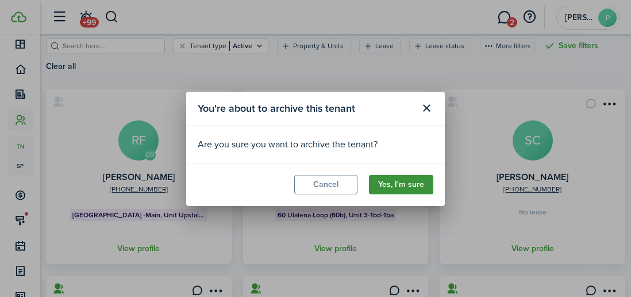
click at [413, 182] on button "Yes, I'm sure" at bounding box center [401, 185] width 64 height 20
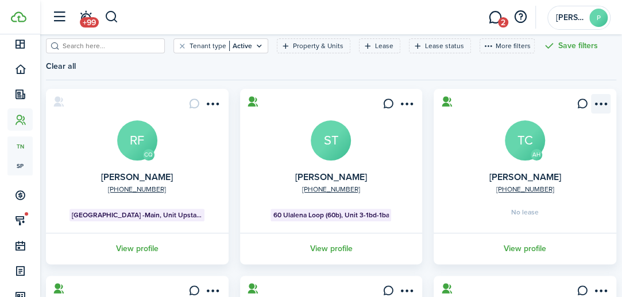
click at [596, 102] on menu-btn-icon "Open menu" at bounding box center [601, 104] width 20 height 20
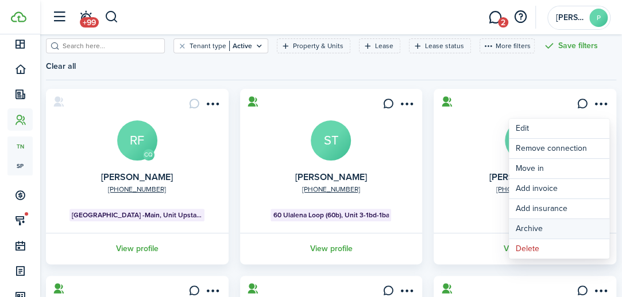
click at [531, 225] on button "Archive" at bounding box center [559, 229] width 100 height 20
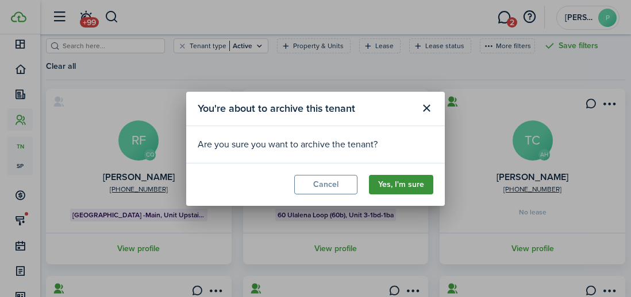
click at [400, 188] on button "Yes, I'm sure" at bounding box center [401, 185] width 64 height 20
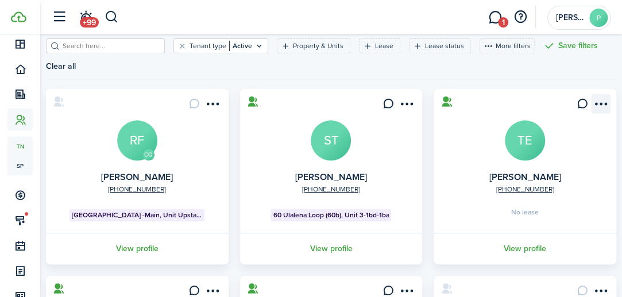
click at [601, 107] on menu-btn-icon "Open menu" at bounding box center [601, 104] width 20 height 20
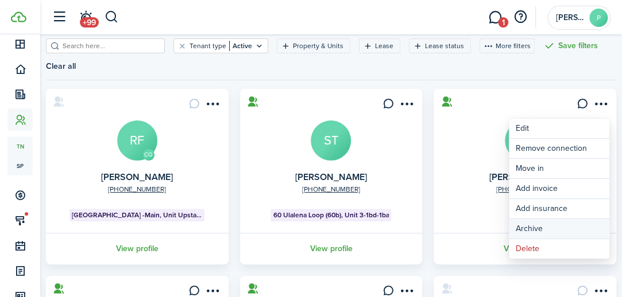
click at [550, 225] on button "Archive" at bounding box center [559, 229] width 100 height 20
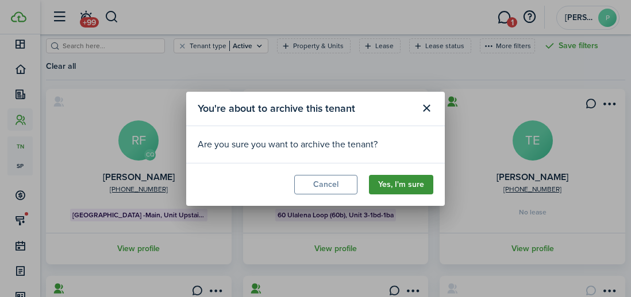
click at [417, 185] on button "Yes, I'm sure" at bounding box center [401, 185] width 64 height 20
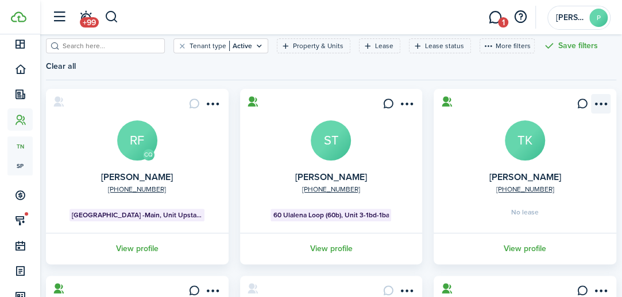
click at [603, 100] on menu-btn-icon "Open menu" at bounding box center [601, 104] width 20 height 20
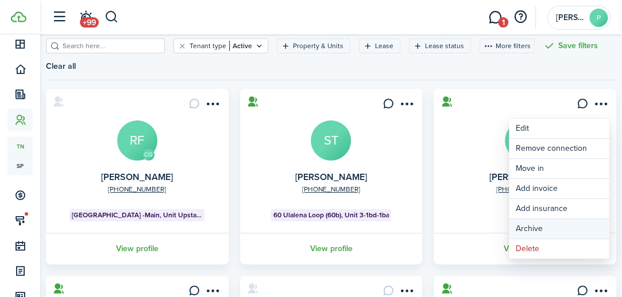
click at [539, 224] on button "Archive" at bounding box center [559, 229] width 100 height 20
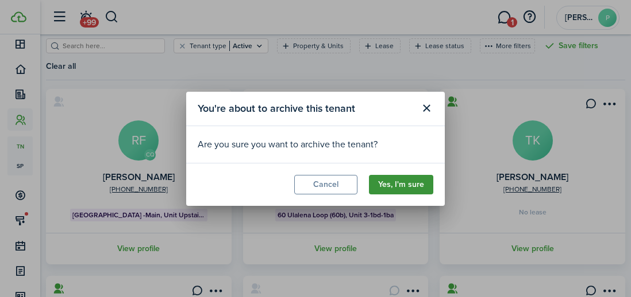
click at [412, 182] on button "Yes, I'm sure" at bounding box center [401, 185] width 64 height 20
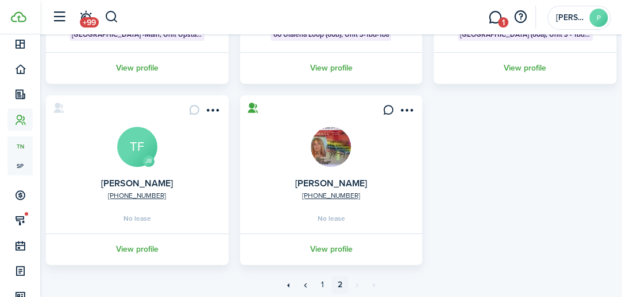
scroll to position [221, 0]
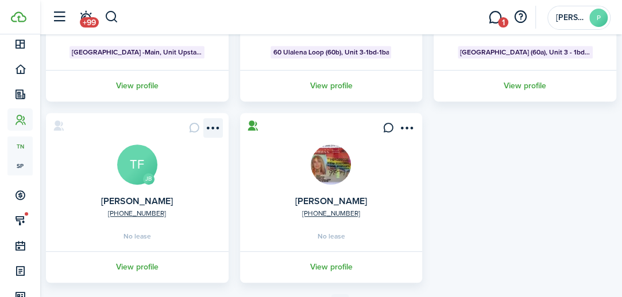
click at [218, 129] on menu-btn-icon "Open menu" at bounding box center [213, 128] width 20 height 20
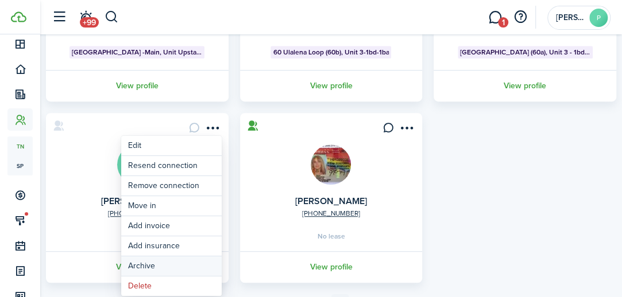
click at [152, 266] on button "Archive" at bounding box center [171, 267] width 100 height 20
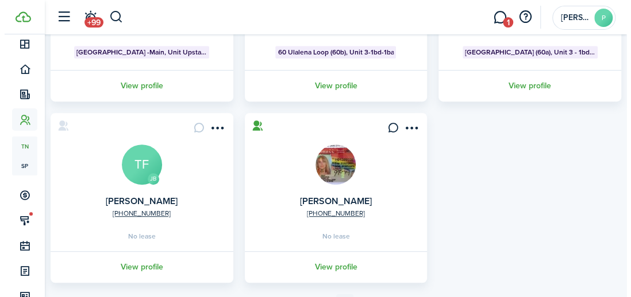
scroll to position [203, 0]
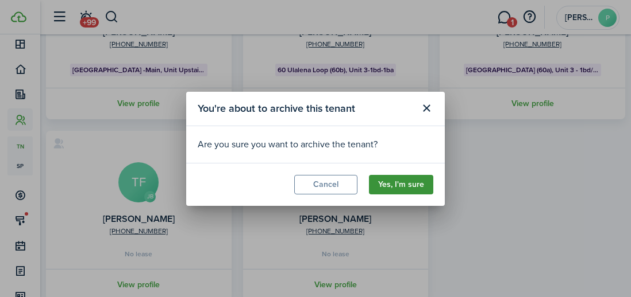
click at [408, 185] on button "Yes, I'm sure" at bounding box center [401, 185] width 64 height 20
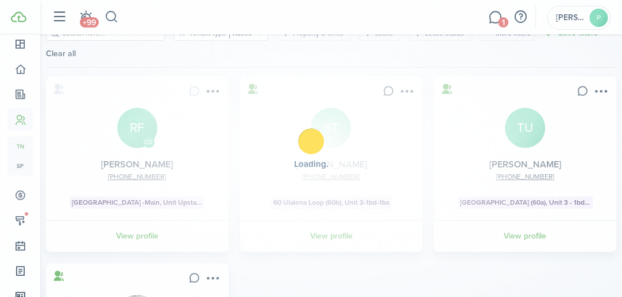
scroll to position [221, 0]
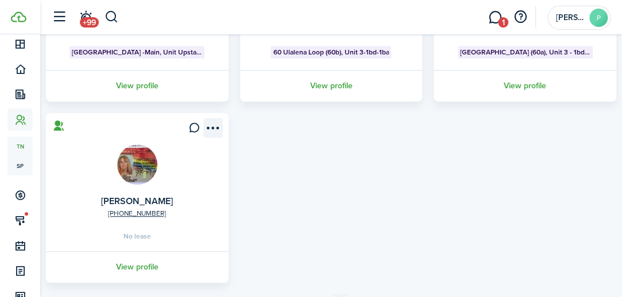
click at [212, 125] on menu-btn-icon "Open menu" at bounding box center [213, 128] width 20 height 20
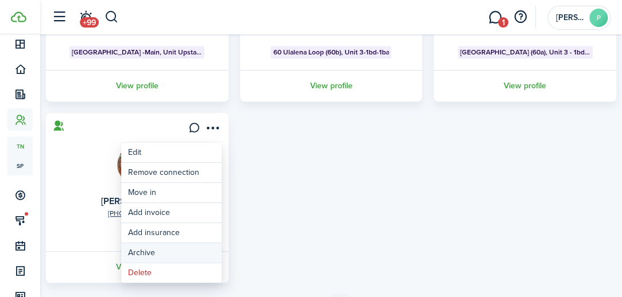
click at [149, 250] on button "Archive" at bounding box center [171, 253] width 100 height 20
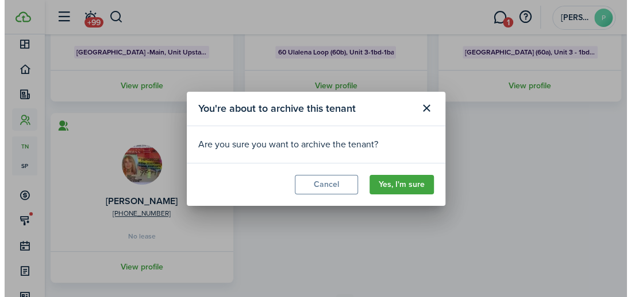
scroll to position [203, 0]
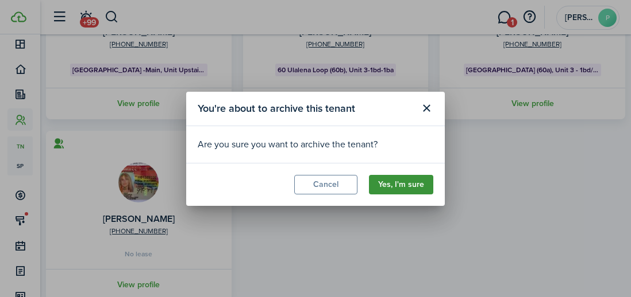
click at [413, 188] on button "Yes, I'm sure" at bounding box center [401, 185] width 64 height 20
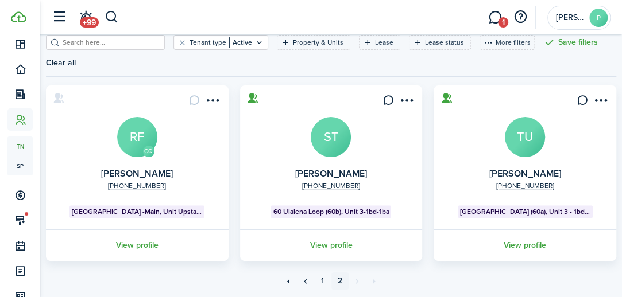
scroll to position [96, 0]
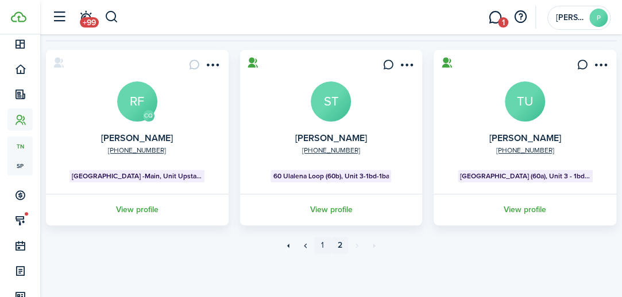
click at [319, 245] on link "1" at bounding box center [322, 245] width 17 height 17
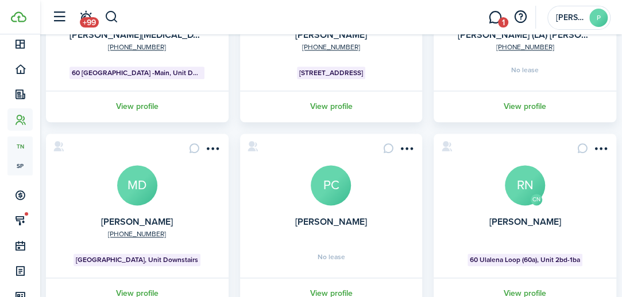
scroll to position [632, 0]
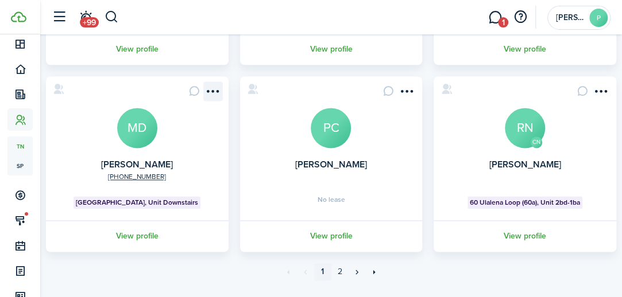
click at [212, 88] on menu-btn-icon "Open menu" at bounding box center [213, 92] width 20 height 20
click at [72, 239] on link "View profile" at bounding box center [137, 237] width 186 height 32
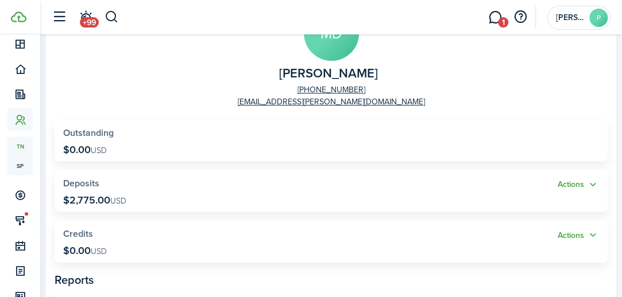
scroll to position [115, 0]
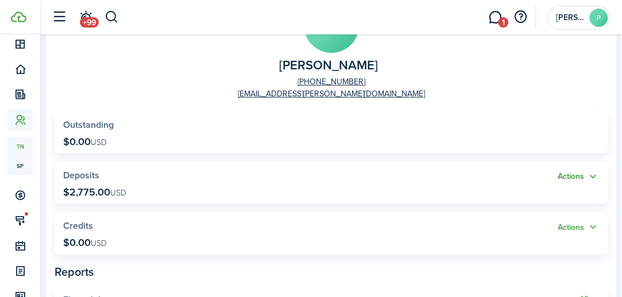
click at [566, 174] on button "Actions" at bounding box center [578, 177] width 41 height 13
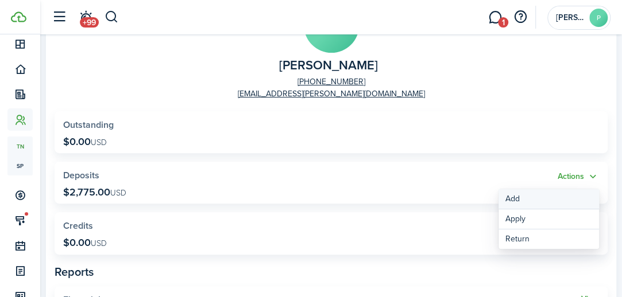
click at [517, 200] on link "Add" at bounding box center [548, 199] width 100 height 20
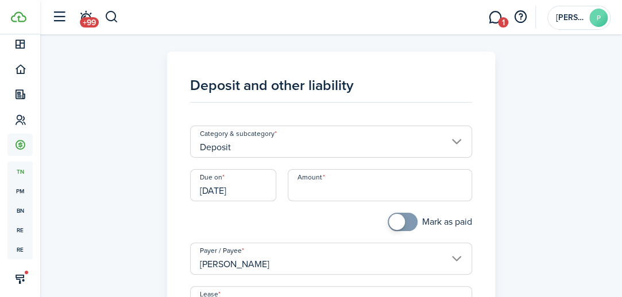
click at [305, 153] on input "Deposit" at bounding box center [331, 142] width 282 height 32
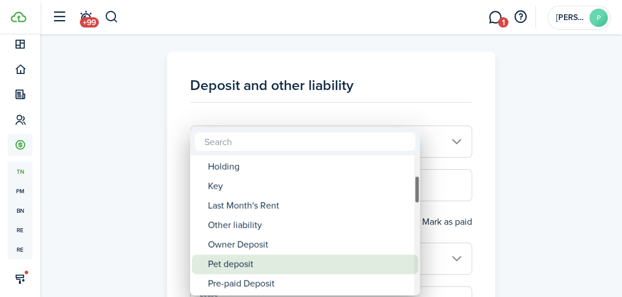
click at [242, 262] on div "Pet deposit" at bounding box center [309, 265] width 203 height 20
type input "Deposit / Pet deposit"
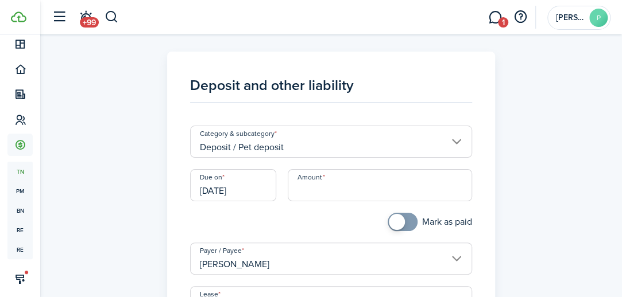
click at [332, 187] on input "Amount" at bounding box center [380, 185] width 184 height 32
type input "$1,000.00"
click at [266, 211] on div "Due on [DATE]" at bounding box center [233, 191] width 98 height 44
checkbox input "true"
click at [395, 225] on span at bounding box center [397, 222] width 16 height 16
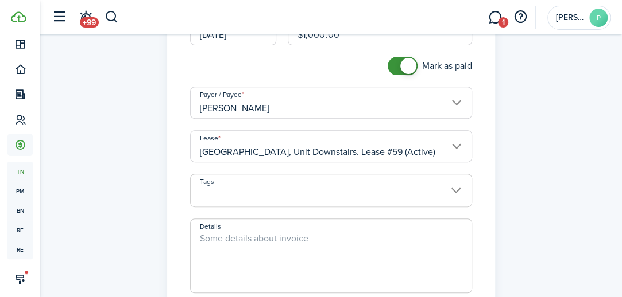
scroll to position [230, 0]
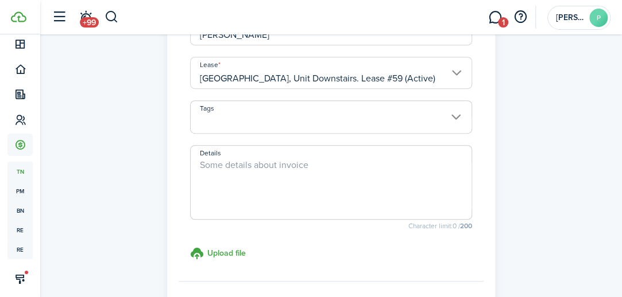
click at [232, 173] on textarea "Details" at bounding box center [331, 185] width 281 height 55
click at [368, 114] on span at bounding box center [331, 124] width 281 height 20
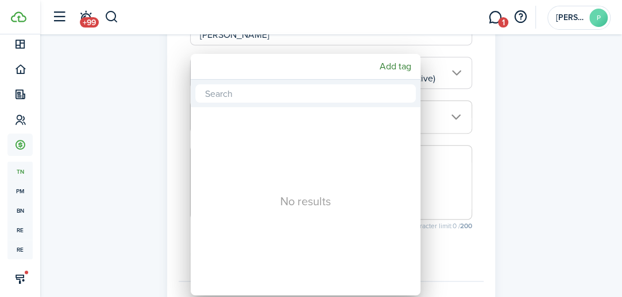
click at [567, 156] on div at bounding box center [311, 148] width 806 height 481
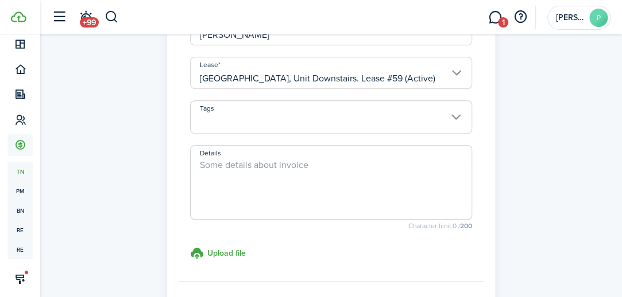
click at [324, 182] on textarea "Details" at bounding box center [331, 185] width 281 height 55
type textarea "pet deposit for two dogs"
click at [502, 192] on div "Deposit and other liability Category & subcategory Deposit / Pet deposit Due on…" at bounding box center [331, 82] width 582 height 520
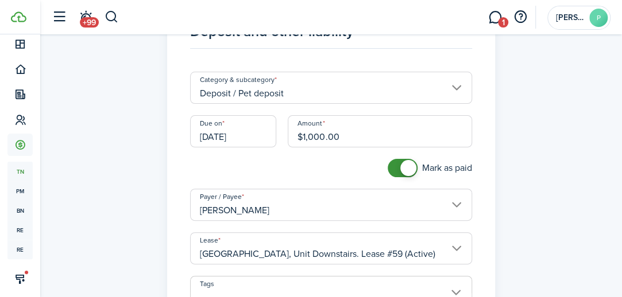
scroll to position [0, 0]
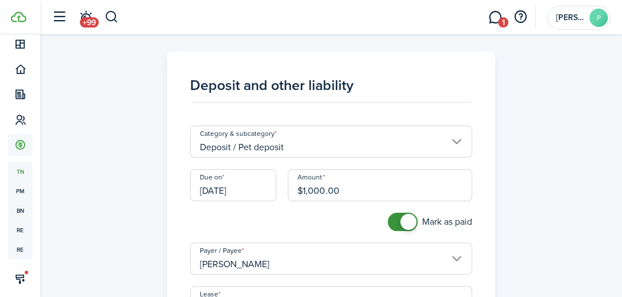
click at [239, 190] on input "[DATE]" at bounding box center [233, 185] width 86 height 32
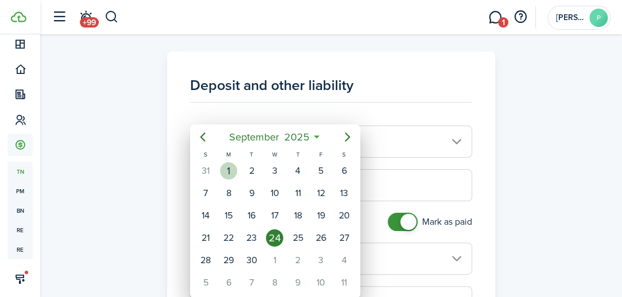
click at [237, 171] on div "1" at bounding box center [228, 171] width 17 height 17
type input "[DATE]"
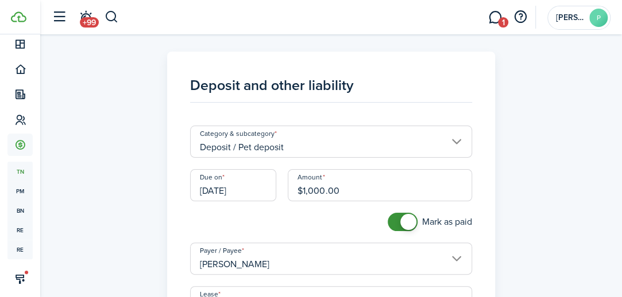
click at [279, 214] on div "Mark as paid" at bounding box center [330, 228] width 293 height 30
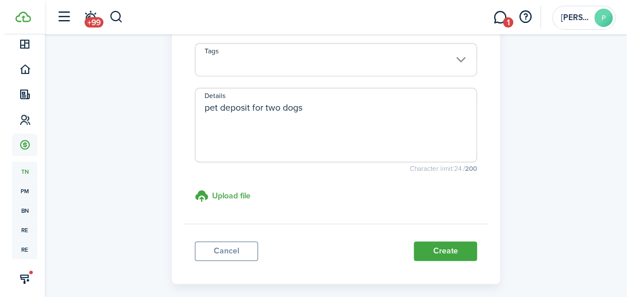
scroll to position [339, 0]
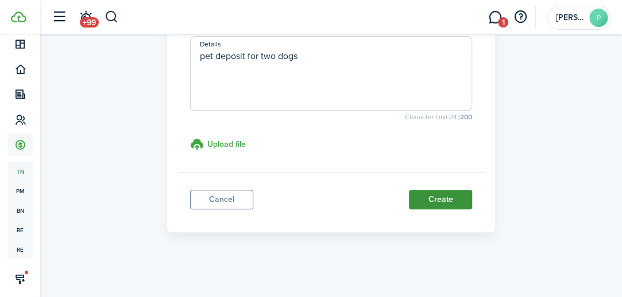
click at [445, 199] on button "Create" at bounding box center [440, 200] width 63 height 20
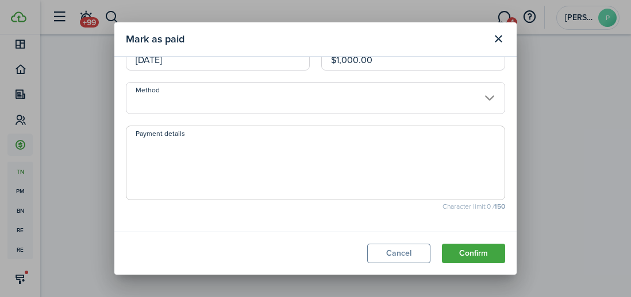
scroll to position [0, 0]
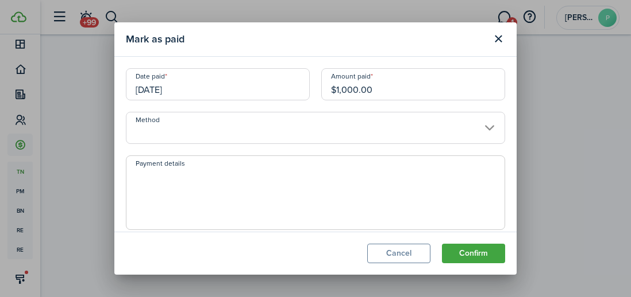
click at [473, 125] on input "Method" at bounding box center [315, 128] width 379 height 32
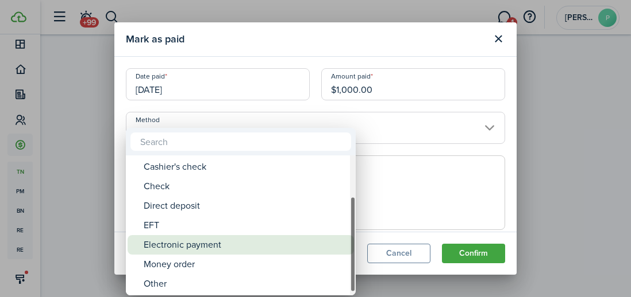
click at [171, 244] on div "Electronic payment" at bounding box center [245, 245] width 203 height 20
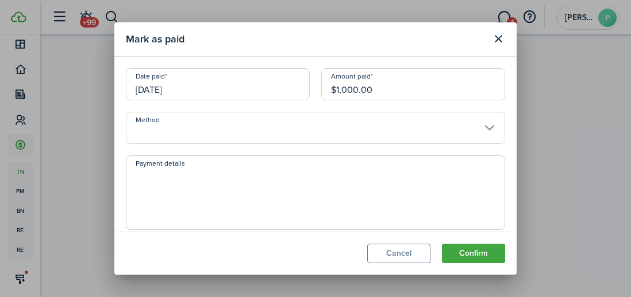
type input "Electronic payment"
click at [189, 178] on textarea "Payment details" at bounding box center [315, 196] width 378 height 55
type textarea "paypal"
click at [465, 257] on button "Confirm" at bounding box center [473, 254] width 63 height 20
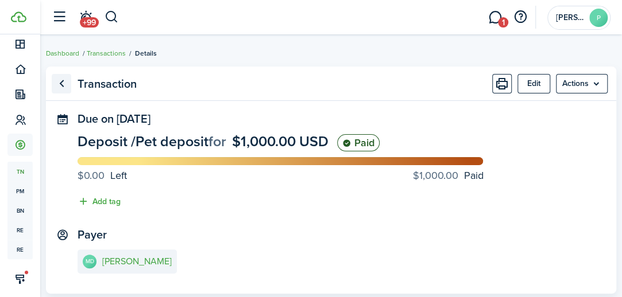
click at [62, 83] on link "Go back" at bounding box center [62, 84] width 20 height 20
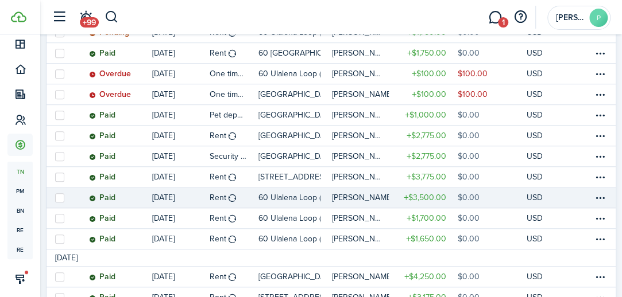
scroll to position [355, 0]
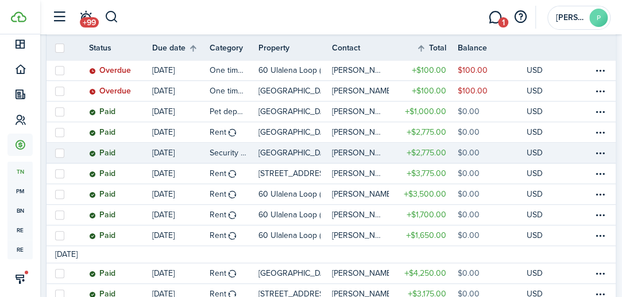
click at [353, 153] on table-profile-info-text "[PERSON_NAME]" at bounding box center [357, 153] width 50 height 9
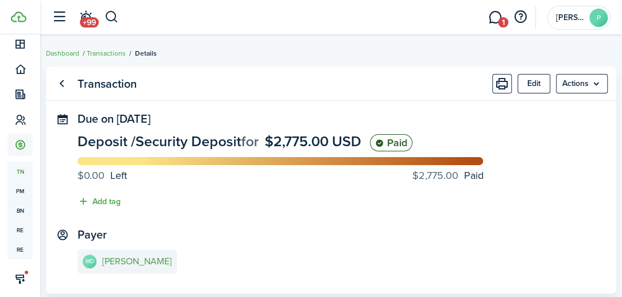
click at [125, 263] on e-details-info-title "[PERSON_NAME]" at bounding box center [136, 262] width 69 height 10
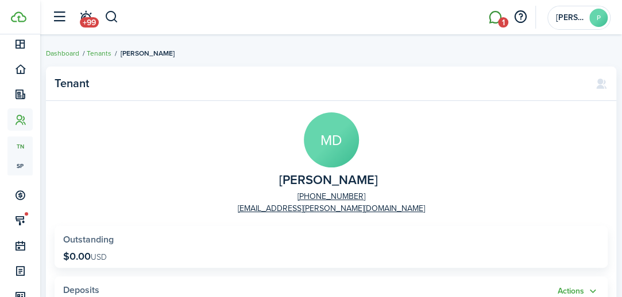
click at [493, 19] on link "1" at bounding box center [495, 17] width 22 height 29
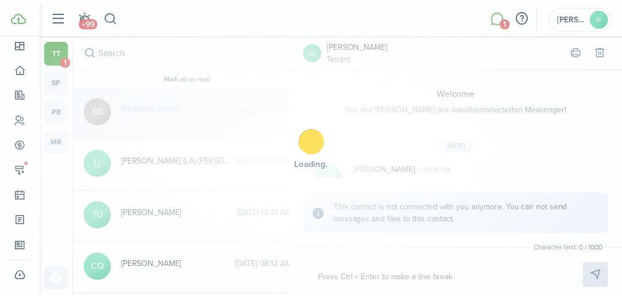
scroll to position [376, 0]
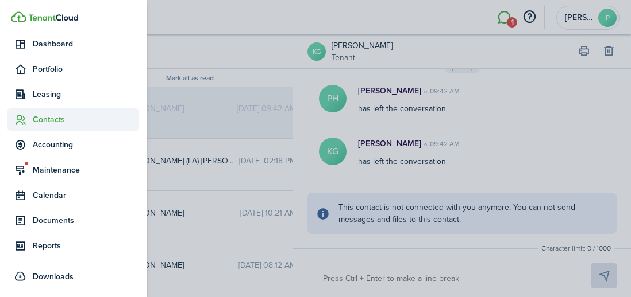
click at [53, 118] on span "Contacts" at bounding box center [86, 120] width 106 height 12
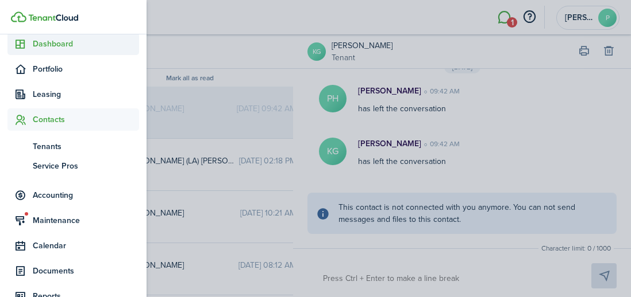
click at [52, 43] on span "Dashboard" at bounding box center [86, 44] width 106 height 12
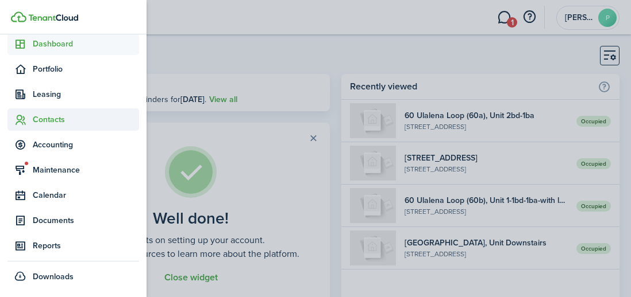
click at [49, 117] on span "Contacts" at bounding box center [86, 120] width 106 height 12
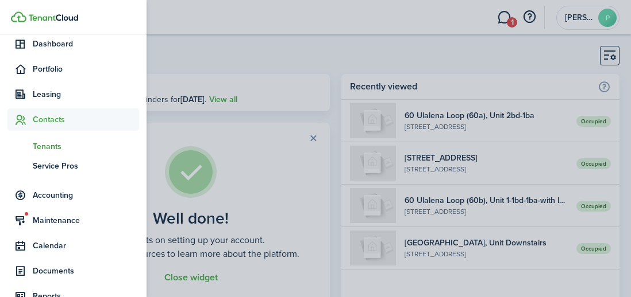
click at [47, 146] on span "Tenants" at bounding box center [86, 147] width 106 height 12
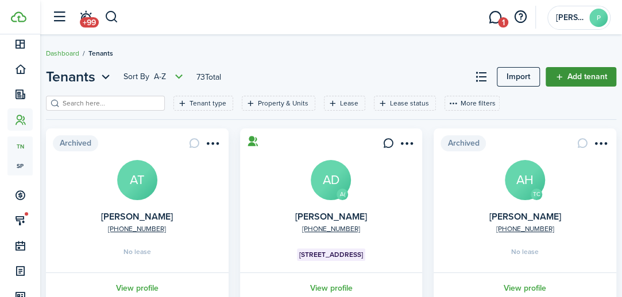
click at [581, 78] on link "Add tenant" at bounding box center [581, 77] width 71 height 20
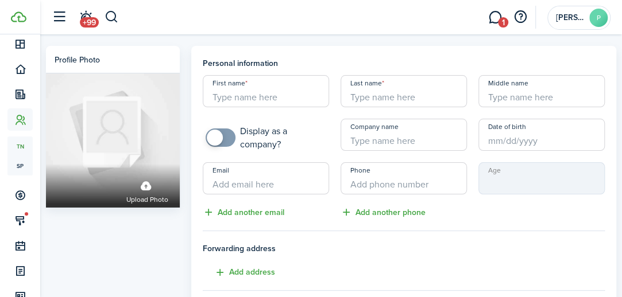
click at [243, 96] on input "First name" at bounding box center [266, 91] width 126 height 32
click at [237, 96] on input "[PERSON_NAME]" at bounding box center [266, 91] width 126 height 32
type input "[PERSON_NAME]"
click at [365, 97] on input "Last name" at bounding box center [404, 91] width 126 height 32
click at [489, 95] on input "Middle name" at bounding box center [541, 91] width 126 height 32
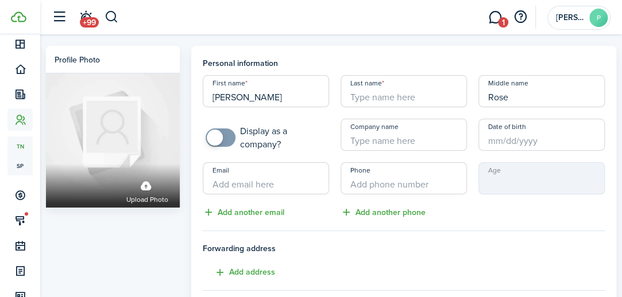
type input "Rose"
click at [405, 91] on input "Last name" at bounding box center [404, 91] width 126 height 32
click at [493, 138] on input "Date of birth" at bounding box center [541, 135] width 126 height 32
type input "[PERSON_NAME]"
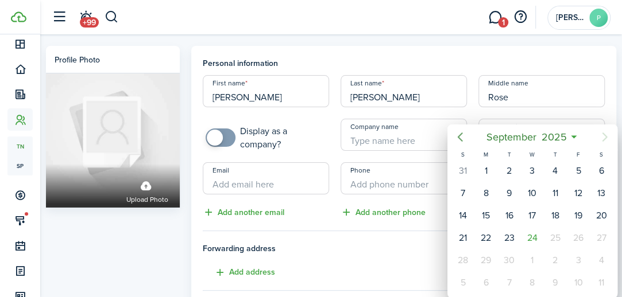
click at [462, 140] on icon "Previous page" at bounding box center [460, 137] width 14 height 14
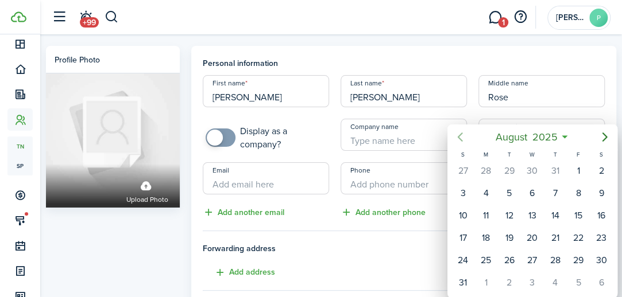
click at [462, 140] on icon "Previous page" at bounding box center [460, 137] width 14 height 14
click at [555, 140] on mbsc-button "[DATE]" at bounding box center [526, 137] width 65 height 21
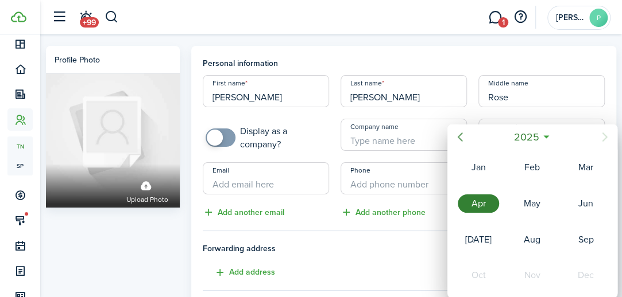
click at [462, 136] on icon "Previous page" at bounding box center [460, 137] width 14 height 14
click at [461, 136] on icon "Previous page" at bounding box center [460, 137] width 14 height 14
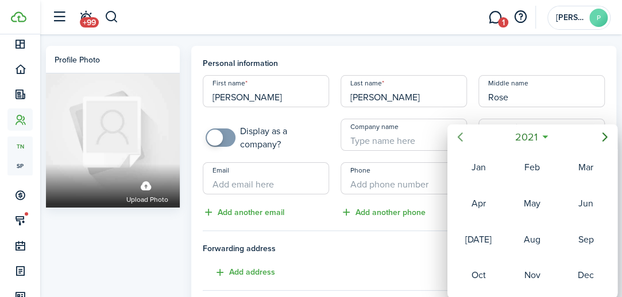
click at [461, 136] on icon "Previous page" at bounding box center [460, 137] width 14 height 14
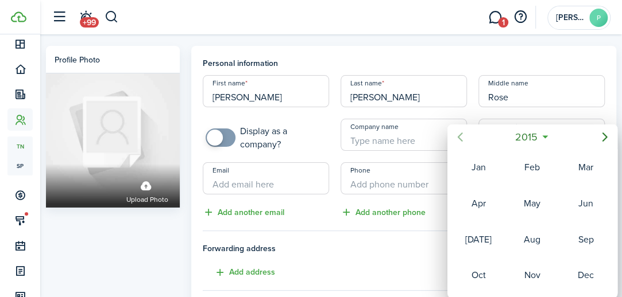
click at [461, 136] on icon "Previous page" at bounding box center [460, 137] width 14 height 14
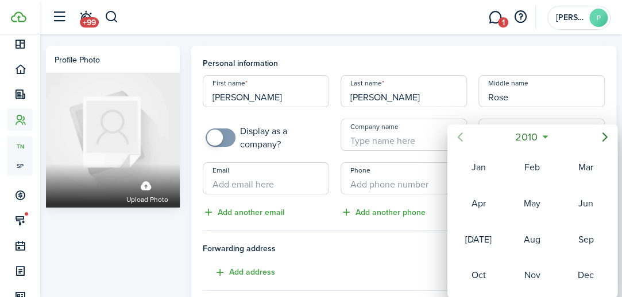
click at [461, 136] on icon "Previous page" at bounding box center [460, 137] width 14 height 14
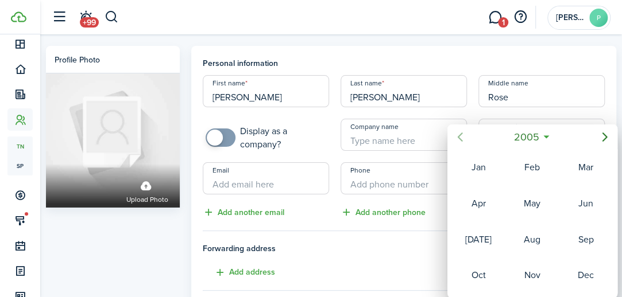
click at [461, 136] on icon "Previous page" at bounding box center [460, 137] width 14 height 14
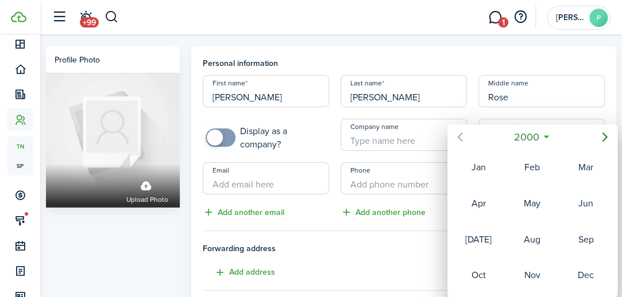
click at [461, 136] on icon "Previous page" at bounding box center [460, 137] width 14 height 14
click at [526, 164] on div "Feb" at bounding box center [532, 167] width 41 height 18
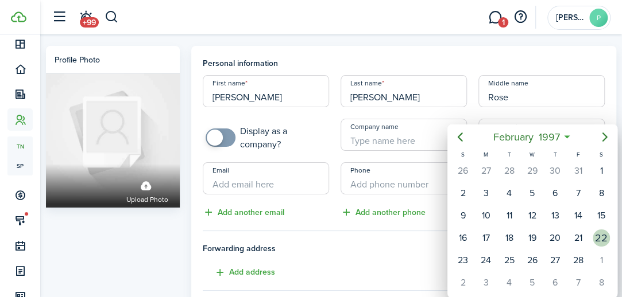
click at [596, 236] on div "22" at bounding box center [601, 238] width 17 height 17
type input "[DATE]"
type input "28"
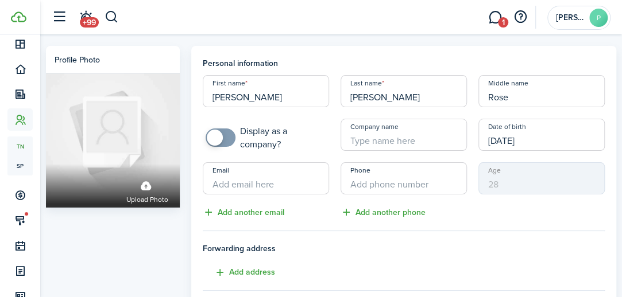
click at [231, 184] on input "Email" at bounding box center [266, 179] width 126 height 32
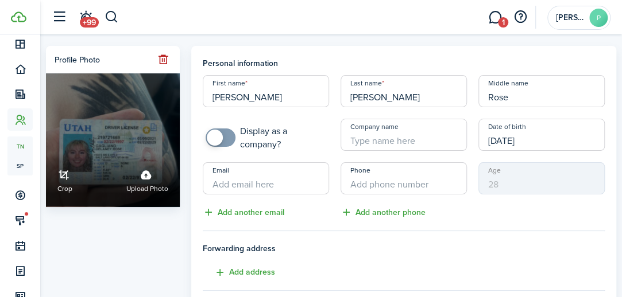
click at [63, 177] on link "Crop" at bounding box center [64, 180] width 15 height 30
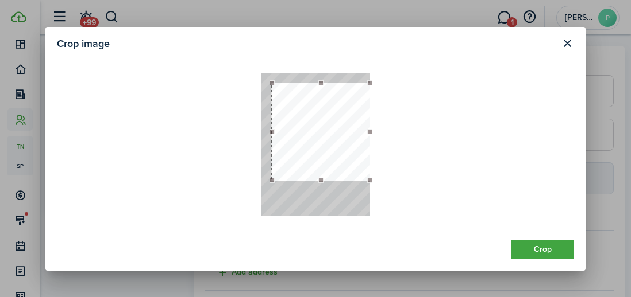
drag, startPoint x: 262, startPoint y: 72, endPoint x: 195, endPoint y: 82, distance: 68.0
click at [195, 82] on crop at bounding box center [315, 145] width 517 height 144
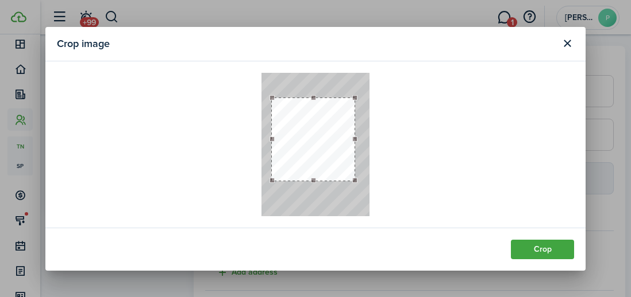
drag, startPoint x: 370, startPoint y: 83, endPoint x: 355, endPoint y: 90, distance: 16.7
click at [355, 90] on div at bounding box center [315, 145] width 108 height 144
click at [316, 98] on button "button" at bounding box center [313, 139] width 83 height 83
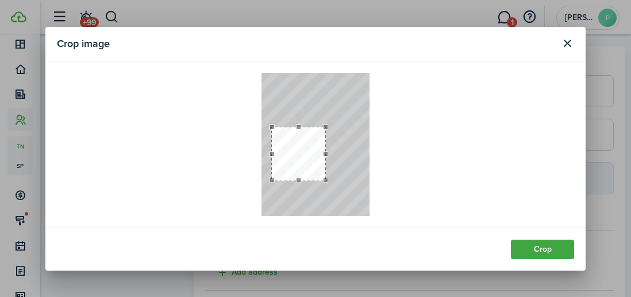
drag, startPoint x: 314, startPoint y: 96, endPoint x: 313, endPoint y: 125, distance: 29.3
click at [313, 127] on div at bounding box center [298, 153] width 53 height 53
click at [325, 152] on div at bounding box center [326, 154] width 5 height 5
click at [524, 245] on button "Crop" at bounding box center [541, 250] width 63 height 20
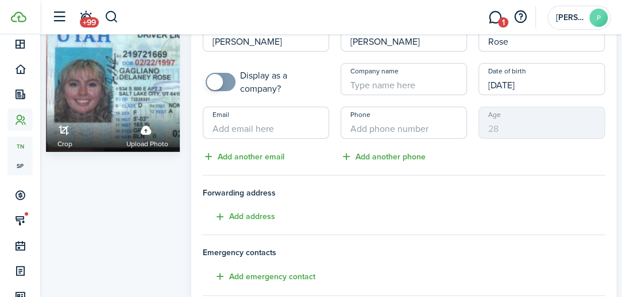
scroll to position [57, 0]
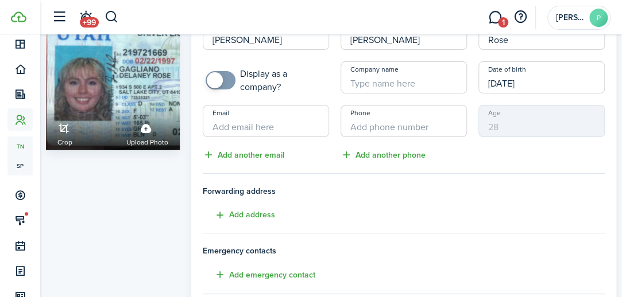
click at [230, 130] on input "Email" at bounding box center [266, 121] width 126 height 32
paste input "[EMAIL_ADDRESS][DOMAIN_NAME]"
type input "[EMAIL_ADDRESS][DOMAIN_NAME]"
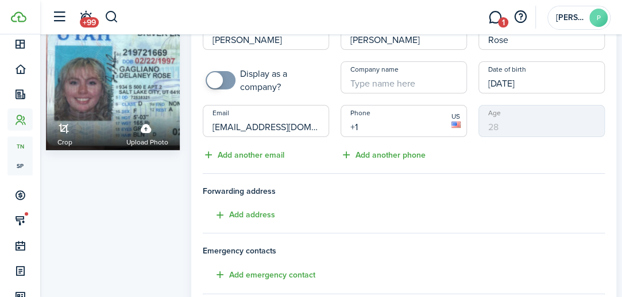
click at [349, 128] on input "+1" at bounding box center [404, 121] width 126 height 32
click at [400, 122] on input "+1" at bounding box center [404, 121] width 126 height 32
type input "[PHONE_NUMBER]"
click at [456, 179] on tenant-form "Personal information First name [PERSON_NAME] Last name [PERSON_NAME] Middle na…" at bounding box center [404, 242] width 402 height 485
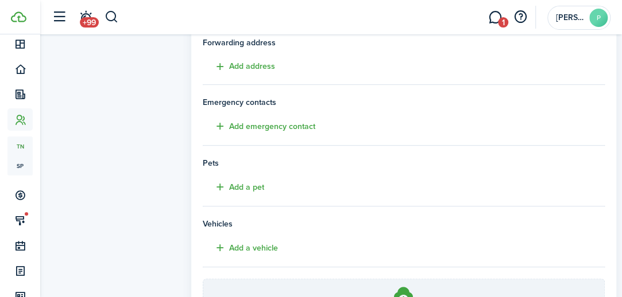
scroll to position [230, 0]
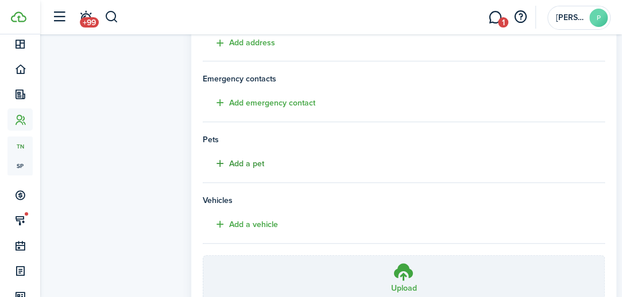
click at [242, 164] on button "Add a pet" at bounding box center [233, 163] width 61 height 13
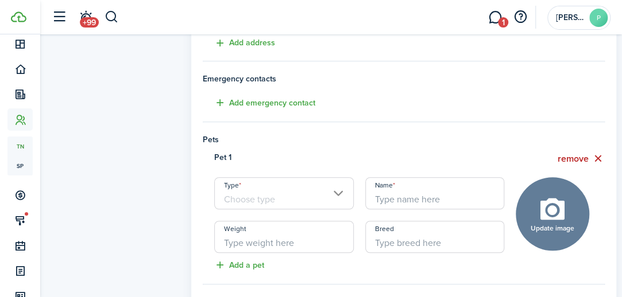
click at [287, 196] on input "Type" at bounding box center [283, 193] width 139 height 32
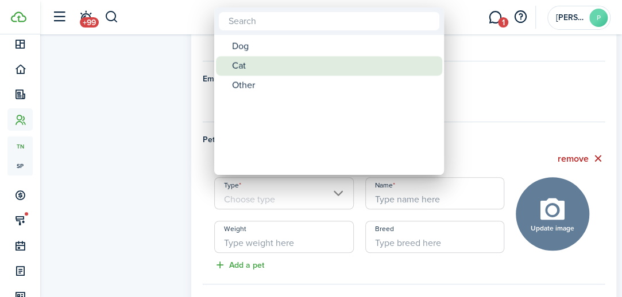
click at [253, 71] on div "Cat" at bounding box center [333, 66] width 203 height 20
type input "Cat"
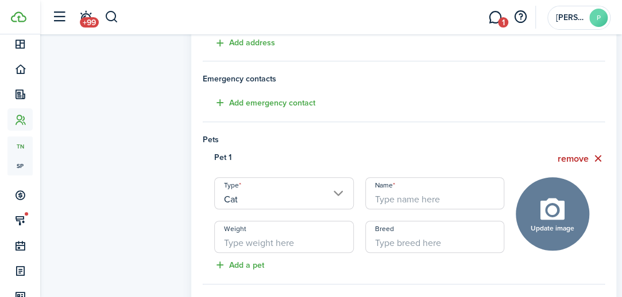
click at [387, 195] on input "Name" at bounding box center [434, 193] width 139 height 32
type input "cat 1"
click at [291, 239] on input "Weight" at bounding box center [283, 237] width 139 height 32
type input "12"
click at [199, 238] on div "Pet 1 remove Type Cat Name cat 1 Weight 12 Breed Update image Upload file" at bounding box center [403, 203] width 413 height 102
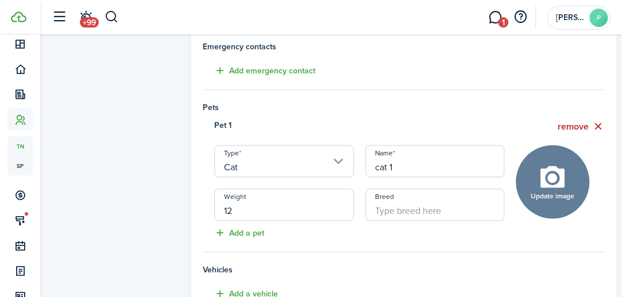
scroll to position [287, 0]
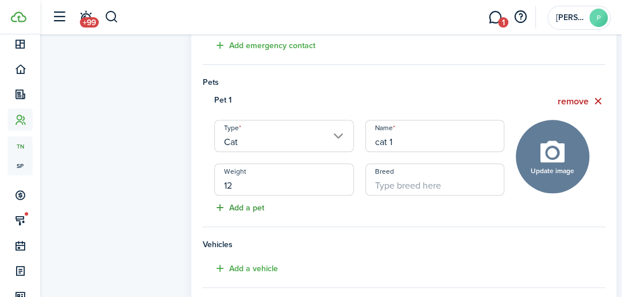
click at [242, 210] on button "Add a pet" at bounding box center [233, 208] width 61 height 13
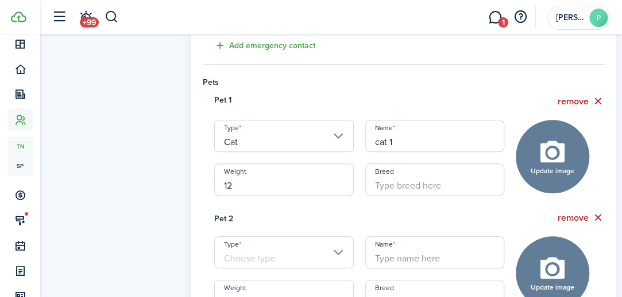
click at [246, 254] on input "Type" at bounding box center [283, 253] width 139 height 32
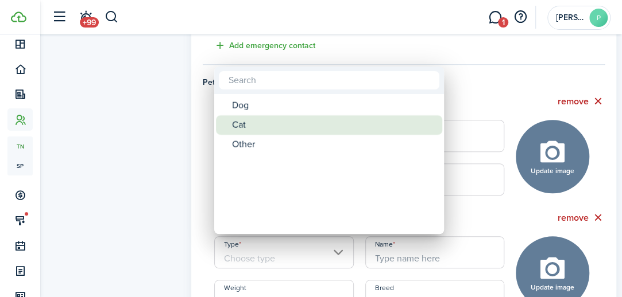
click at [253, 126] on div "Cat" at bounding box center [333, 125] width 203 height 20
type input "Cat"
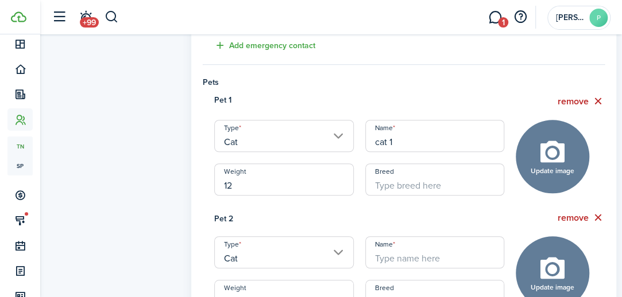
click at [401, 256] on input "Name" at bounding box center [434, 253] width 139 height 32
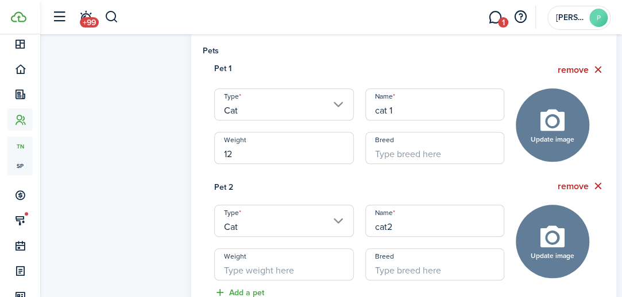
scroll to position [345, 0]
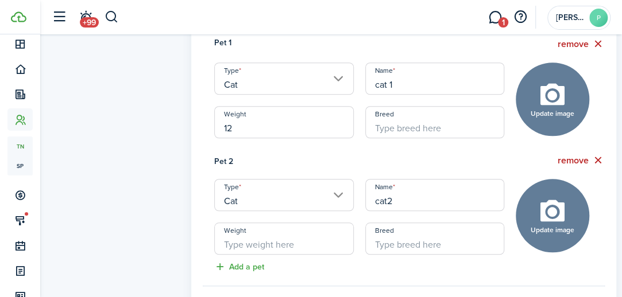
type input "cat2"
click at [253, 240] on input "Weight" at bounding box center [283, 239] width 139 height 32
type input "12"
click at [412, 243] on input "Breed" at bounding box center [434, 239] width 139 height 32
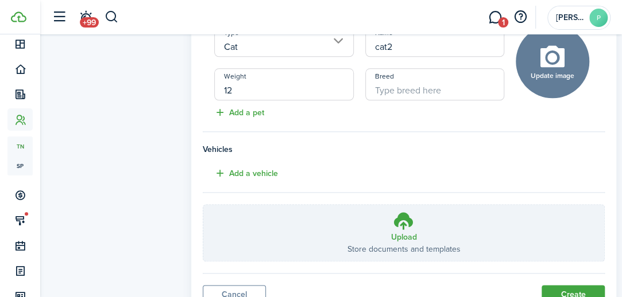
scroll to position [517, 0]
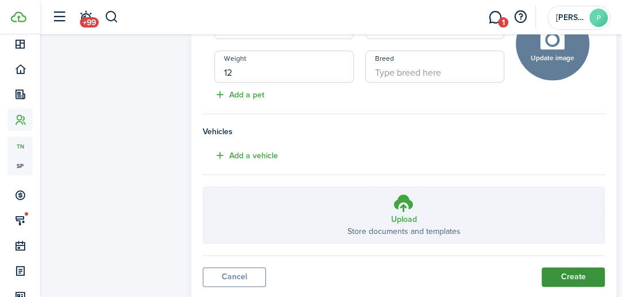
click at [556, 277] on button "Create" at bounding box center [573, 278] width 63 height 20
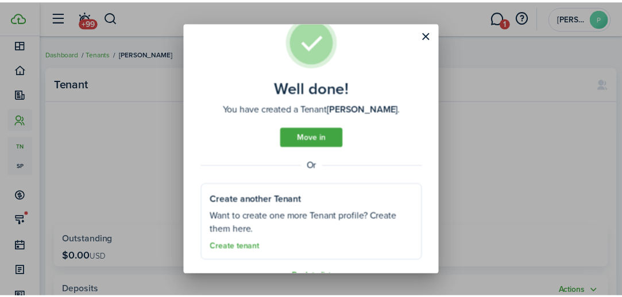
scroll to position [53, 0]
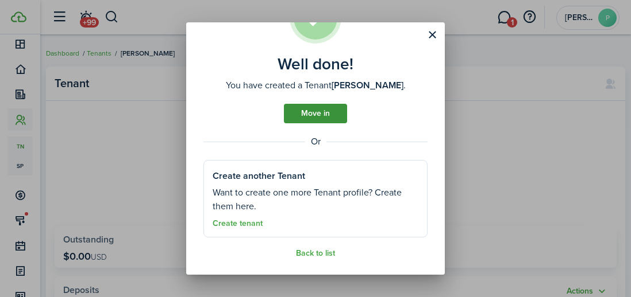
click at [295, 115] on link "Move in" at bounding box center [315, 114] width 63 height 20
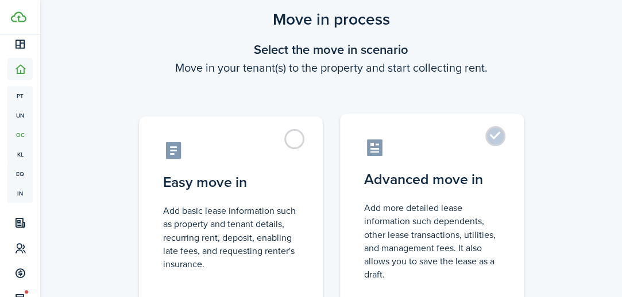
scroll to position [57, 0]
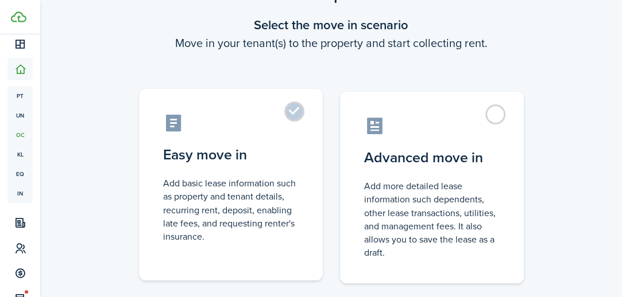
click at [296, 118] on label "Easy move in Add basic lease information such as property and tenant details, r…" at bounding box center [231, 185] width 184 height 192
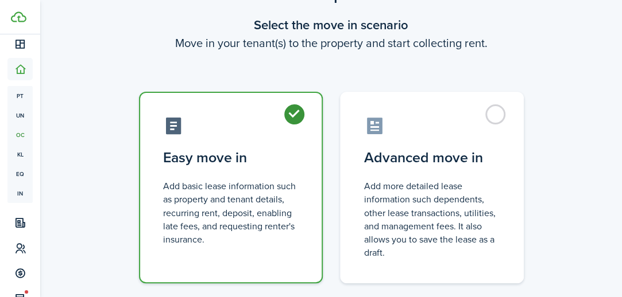
radio input "true"
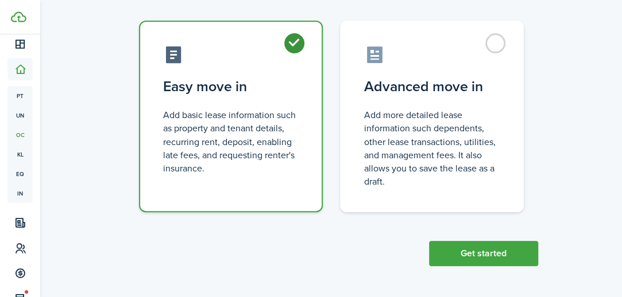
scroll to position [129, 0]
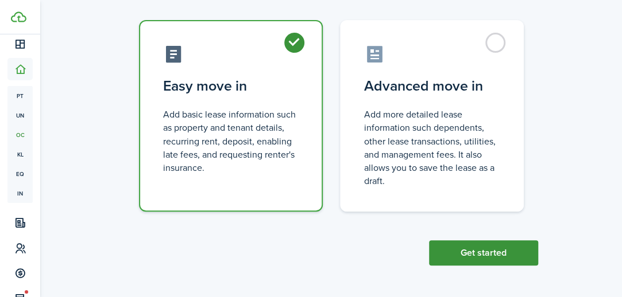
click at [465, 253] on button "Get started" at bounding box center [483, 253] width 109 height 25
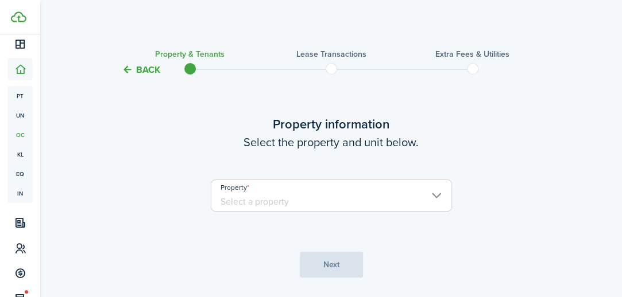
click at [397, 195] on input "Property" at bounding box center [331, 196] width 241 height 32
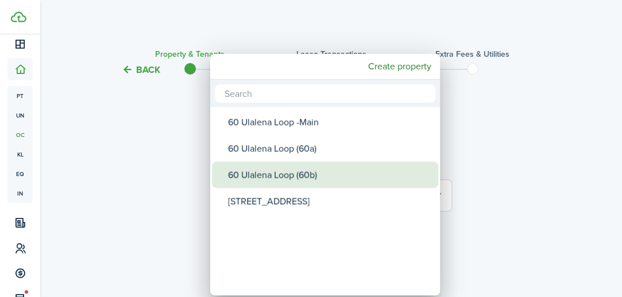
click at [295, 173] on div "60 Ulalena Loop (60b)" at bounding box center [329, 175] width 203 height 26
type input "60 Ulalena Loop (60b)"
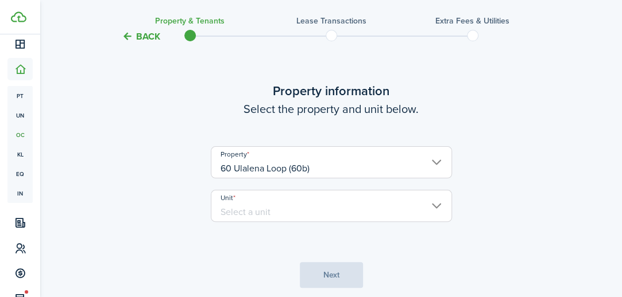
scroll to position [57, 0]
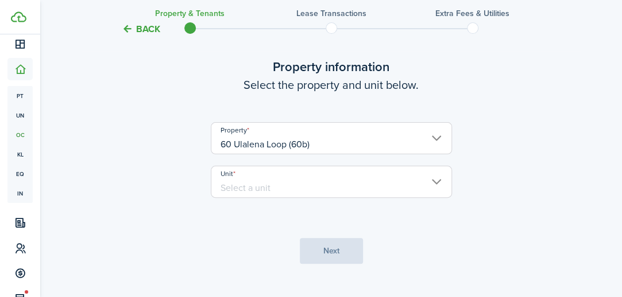
click at [335, 183] on input "Unit" at bounding box center [331, 182] width 241 height 32
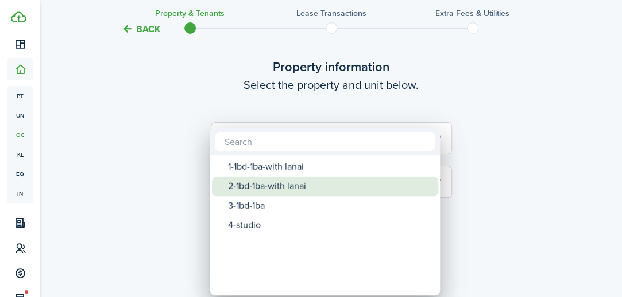
click at [273, 184] on div "2-1bd-1ba-with lanai" at bounding box center [329, 187] width 203 height 20
type input "2-1bd-1ba-with lanai"
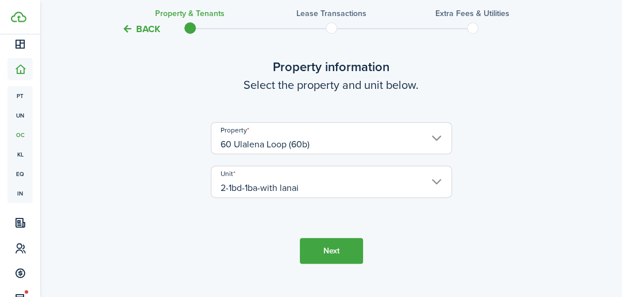
click at [322, 246] on button "Next" at bounding box center [331, 251] width 63 height 26
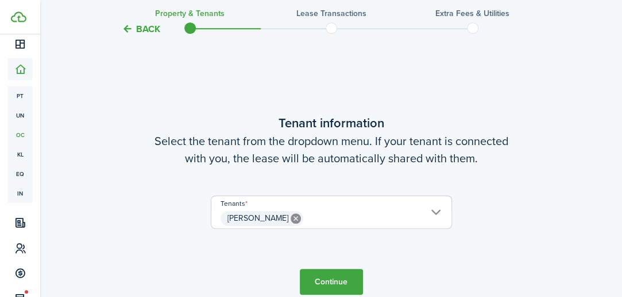
scroll to position [299, 0]
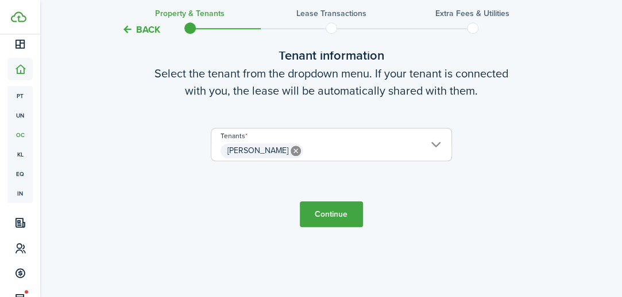
click at [336, 212] on button "Continue" at bounding box center [331, 215] width 63 height 26
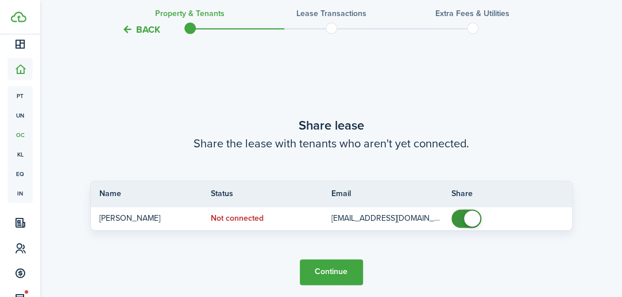
scroll to position [597, 0]
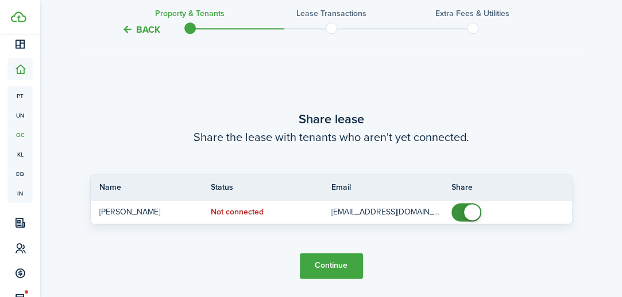
click at [331, 264] on button "Continue" at bounding box center [331, 266] width 63 height 26
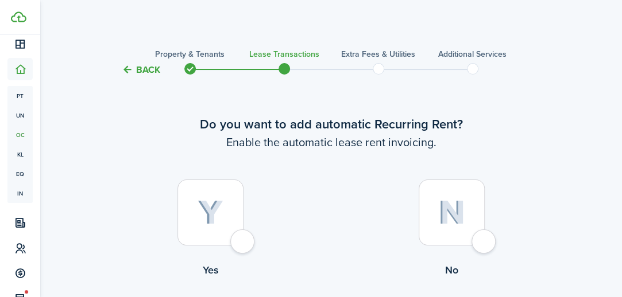
click at [239, 239] on div at bounding box center [210, 213] width 66 height 66
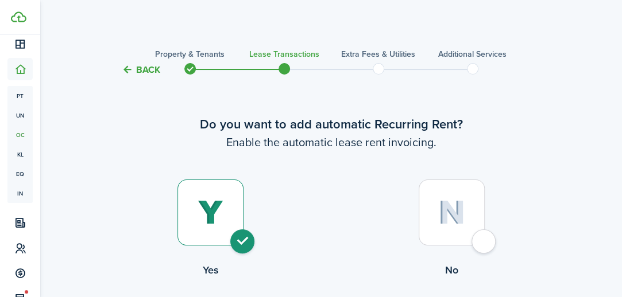
radio input "true"
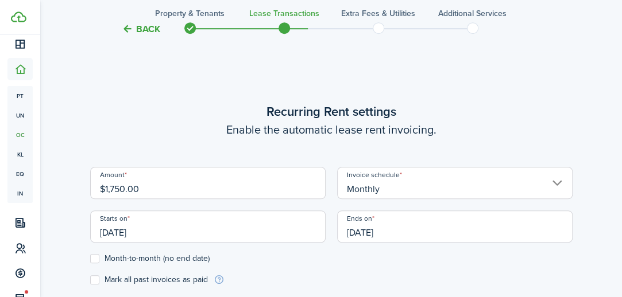
scroll to position [316, 0]
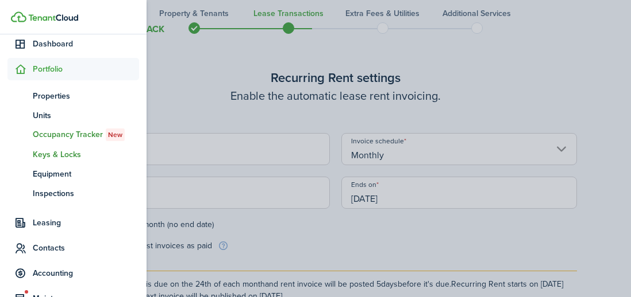
drag, startPoint x: 203, startPoint y: 154, endPoint x: 38, endPoint y: 152, distance: 164.3
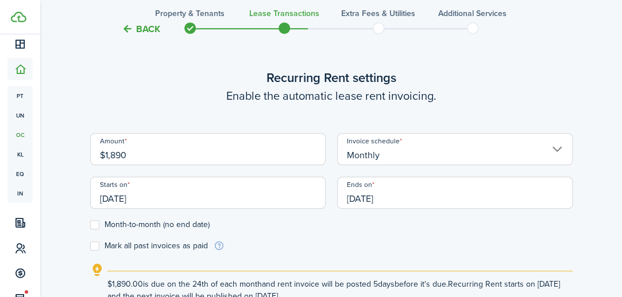
click at [187, 199] on input "[DATE]" at bounding box center [207, 193] width 235 height 32
type input "$1,890.00"
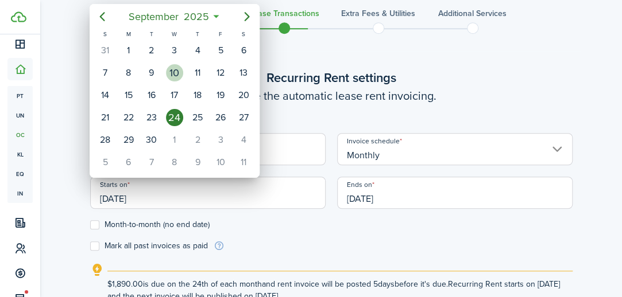
click at [183, 76] on div "10" at bounding box center [174, 73] width 23 height 22
type input "[DATE]"
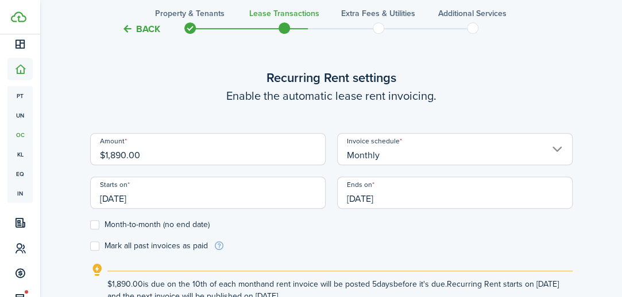
click at [387, 199] on input "[DATE]" at bounding box center [454, 193] width 235 height 32
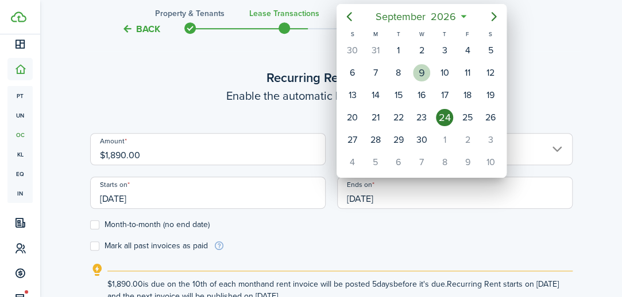
click at [424, 74] on div "9" at bounding box center [421, 72] width 17 height 17
type input "[DATE]"
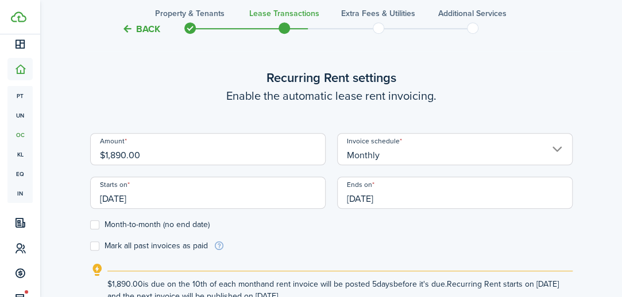
click at [339, 225] on control-checkbox "Month-to-month (no end date)" at bounding box center [331, 225] width 482 height 9
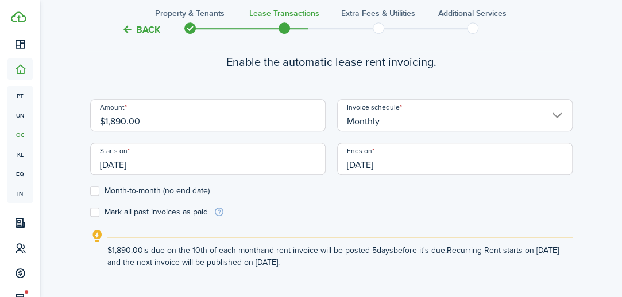
scroll to position [373, 0]
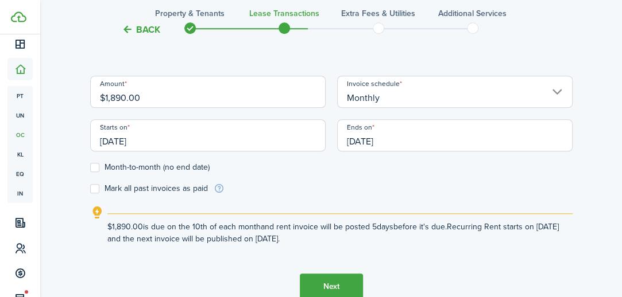
click at [95, 189] on label "Mark all past invoices as paid" at bounding box center [149, 188] width 118 height 9
click at [90, 189] on input "Mark all past invoices as paid" at bounding box center [90, 189] width 1 height 1
checkbox input "true"
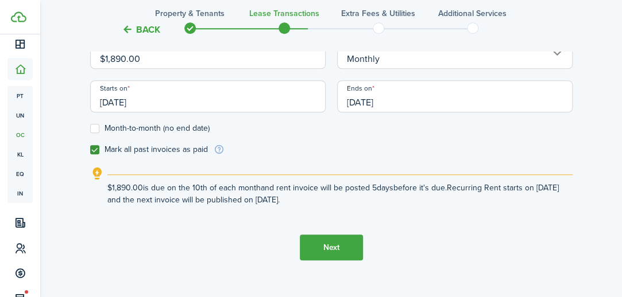
scroll to position [430, 0]
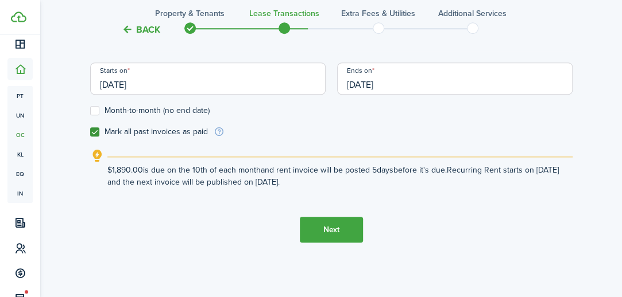
click at [337, 226] on button "Next" at bounding box center [331, 230] width 63 height 26
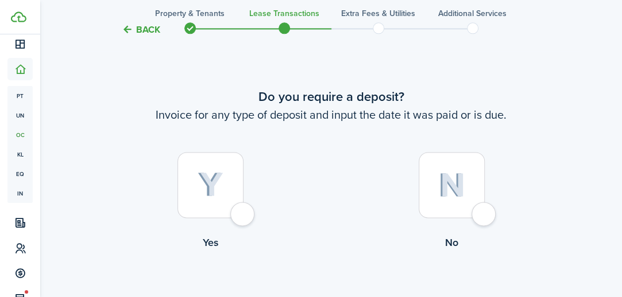
scroll to position [651, 0]
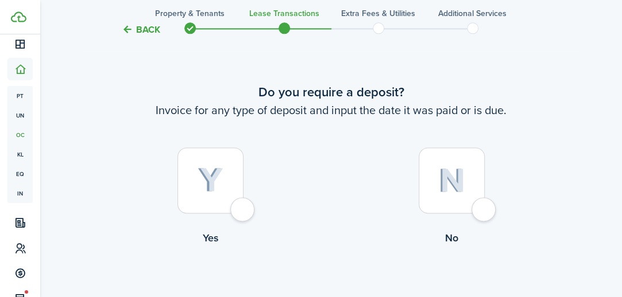
click at [247, 196] on label "Yes" at bounding box center [210, 200] width 241 height 104
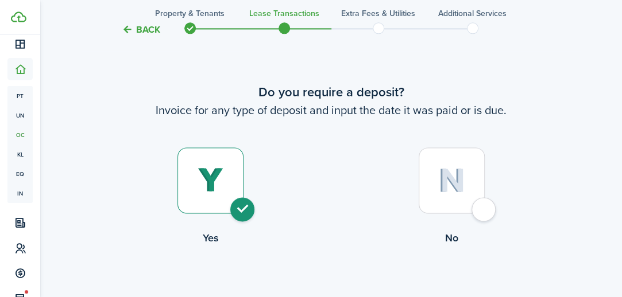
radio input "true"
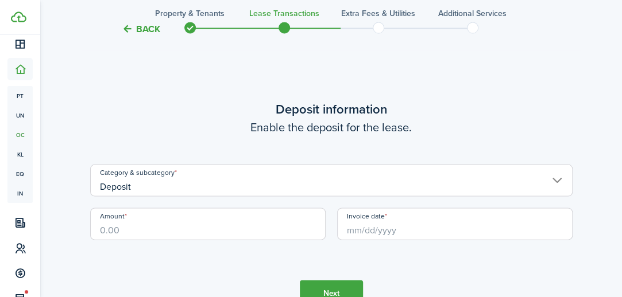
scroll to position [948, 0]
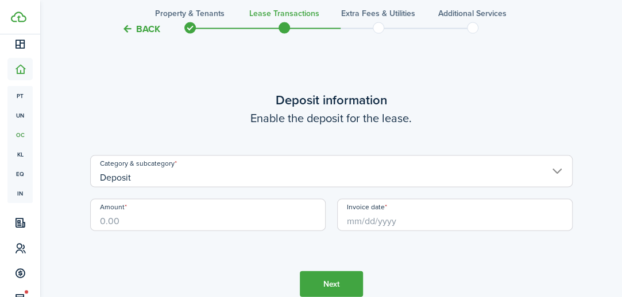
click at [225, 180] on input "Deposit" at bounding box center [331, 172] width 482 height 32
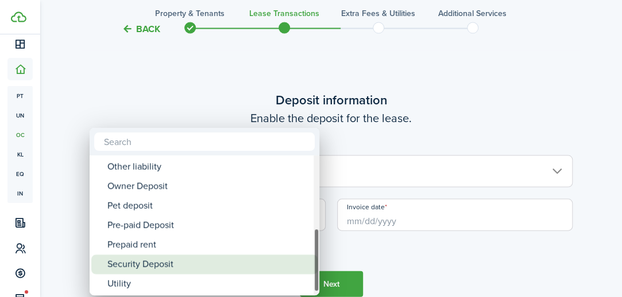
click at [139, 267] on div "Security Deposit" at bounding box center [208, 265] width 203 height 20
type input "Deposit / Security Deposit"
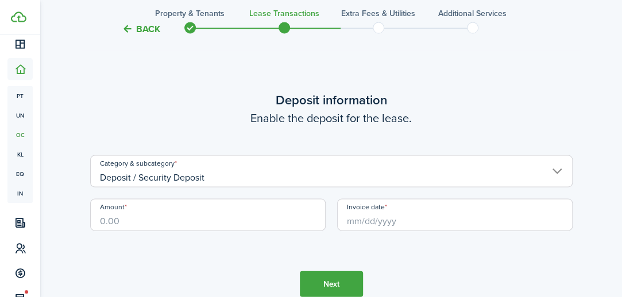
click at [134, 221] on input "Amount" at bounding box center [207, 215] width 235 height 32
type input "$1,890.00"
click at [179, 250] on tc-wizard-step "Deposit information Enable the deposit for the lease. Category & subcategory De…" at bounding box center [331, 193] width 482 height 297
click at [347, 223] on input "Invoice date" at bounding box center [454, 215] width 235 height 32
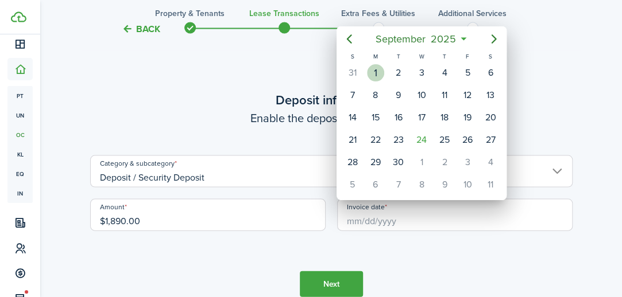
click at [377, 73] on div "1" at bounding box center [375, 72] width 17 height 17
type input "[DATE]"
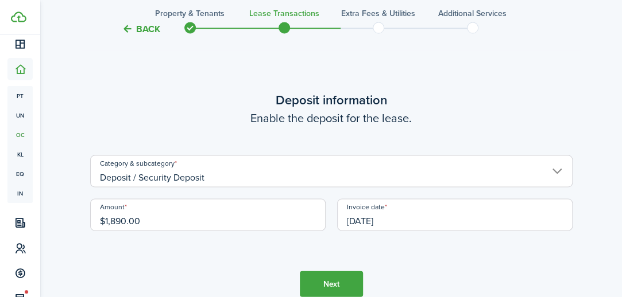
click at [421, 256] on tc-wizard-step "Deposit information Enable the deposit for the lease. Category & subcategory De…" at bounding box center [331, 193] width 482 height 297
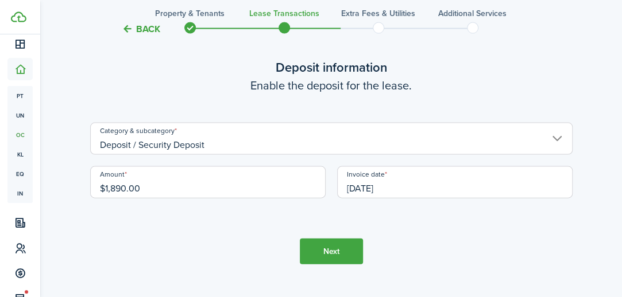
scroll to position [1025, 0]
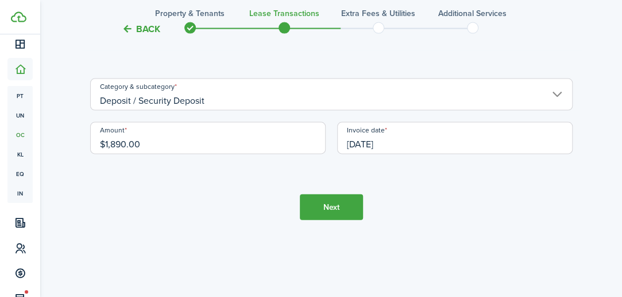
click at [328, 206] on button "Next" at bounding box center [331, 208] width 63 height 26
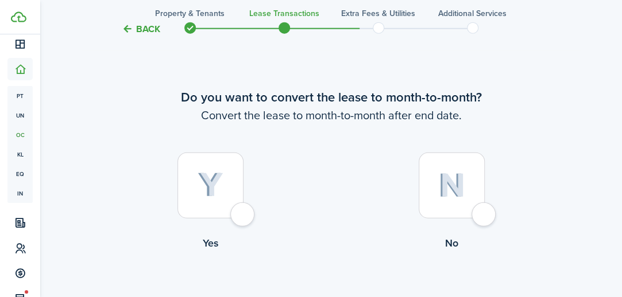
scroll to position [1246, 0]
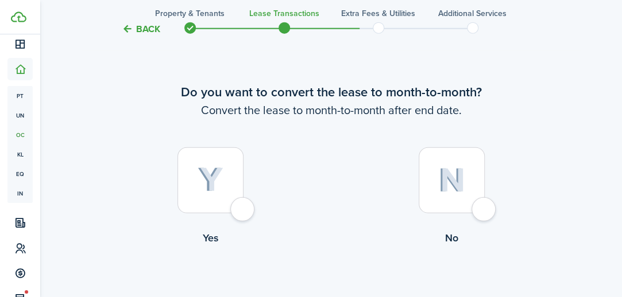
click at [255, 206] on label "Yes" at bounding box center [210, 200] width 241 height 104
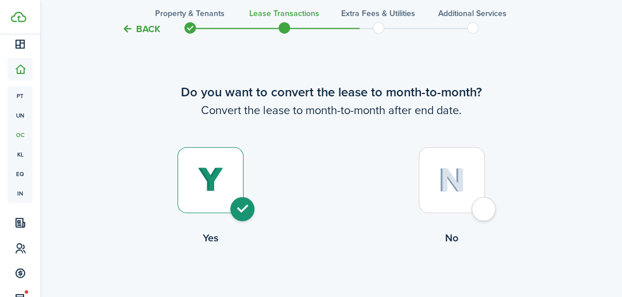
radio input "true"
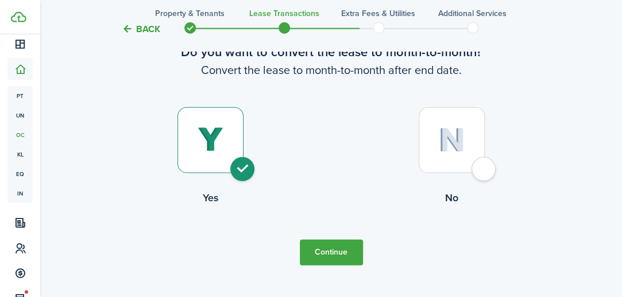
scroll to position [1322, 0]
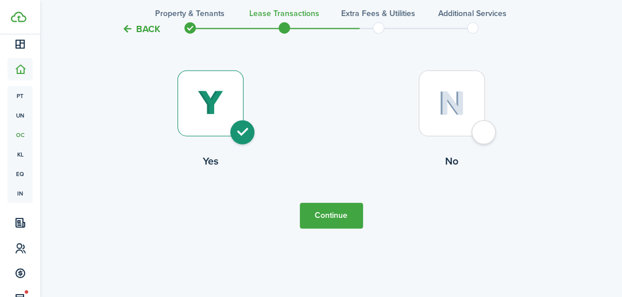
click at [324, 216] on button "Continue" at bounding box center [331, 216] width 63 height 26
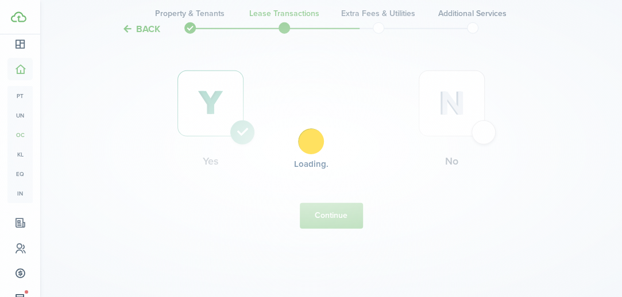
scroll to position [0, 0]
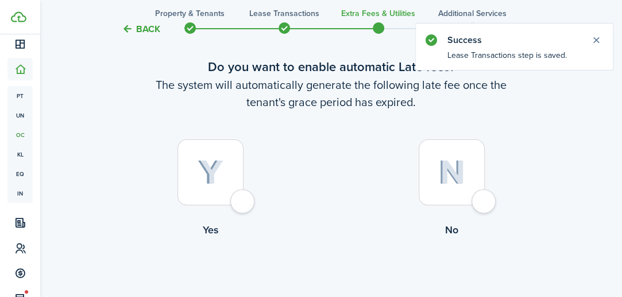
click at [234, 202] on div at bounding box center [210, 173] width 66 height 66
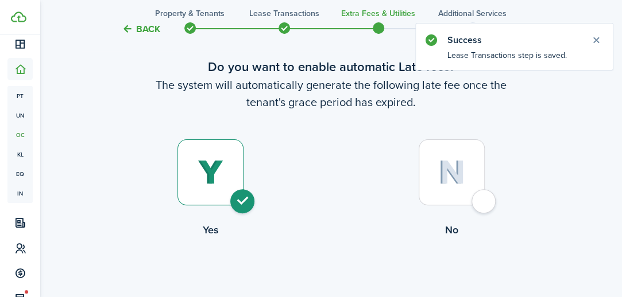
radio input "true"
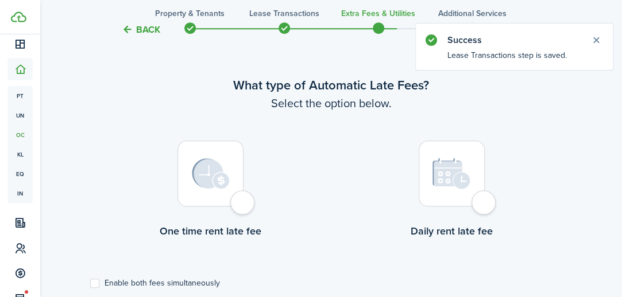
scroll to position [333, 0]
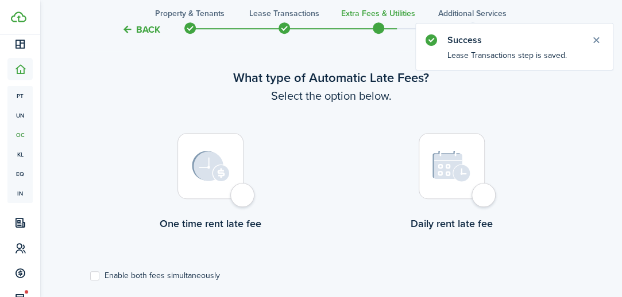
click at [241, 195] on div at bounding box center [210, 166] width 66 height 66
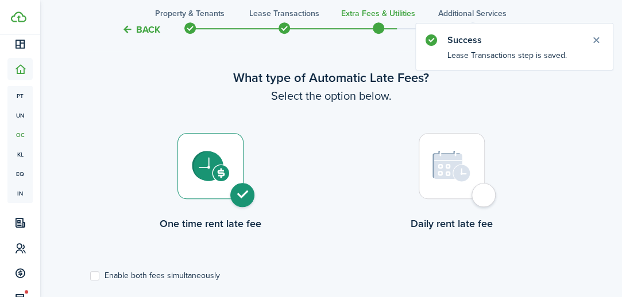
radio input "true"
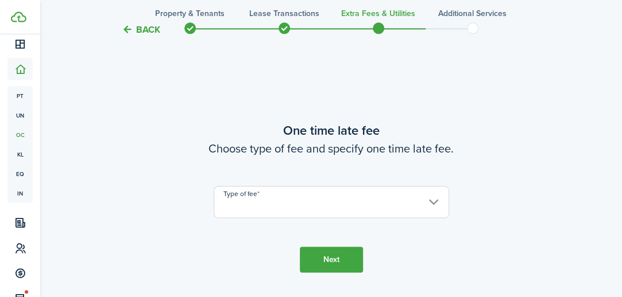
scroll to position [646, 0]
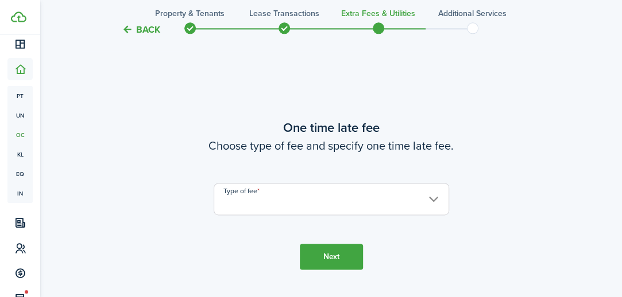
click at [256, 200] on input "Type of fee" at bounding box center [331, 199] width 235 height 32
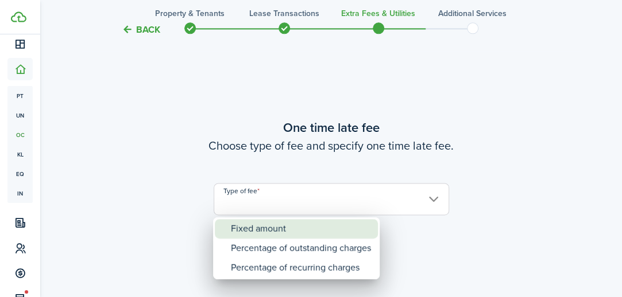
click at [260, 225] on div "Fixed amount" at bounding box center [301, 229] width 140 height 20
type input "Fixed amount"
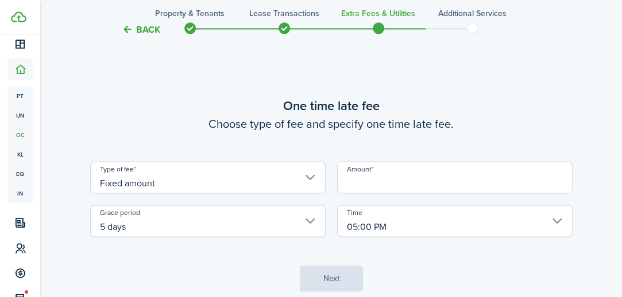
click at [344, 191] on input "Amount" at bounding box center [454, 177] width 235 height 32
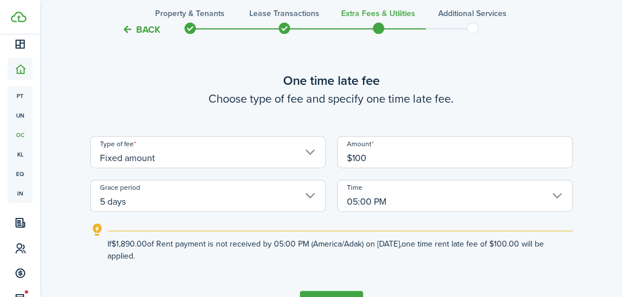
type input "$100.00"
click at [482, 113] on lease-wizard-late-fee-onetime "One time late fee Choose type of fee and specify one time late fee. Type of fee…" at bounding box center [331, 166] width 482 height 191
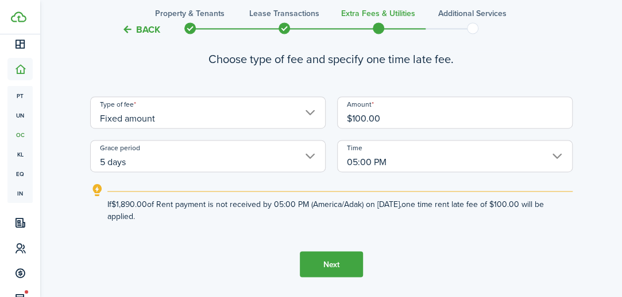
scroll to position [703, 0]
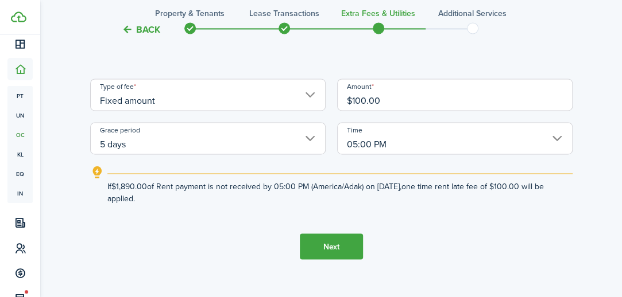
click at [332, 246] on button "Next" at bounding box center [331, 247] width 63 height 26
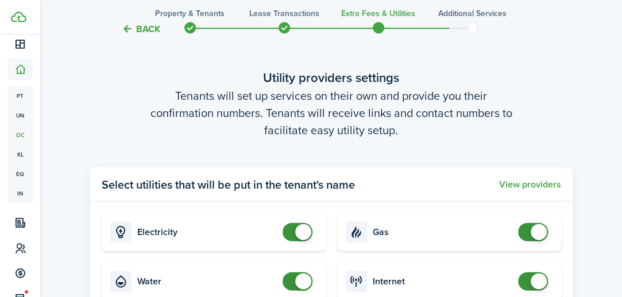
scroll to position [1001, 0]
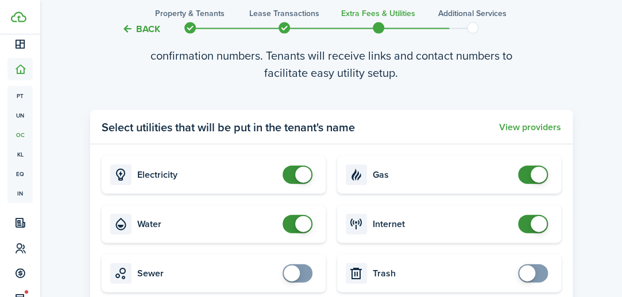
checkbox input "false"
click at [298, 176] on span at bounding box center [303, 175] width 16 height 16
checkbox input "false"
click at [295, 221] on span at bounding box center [303, 224] width 16 height 16
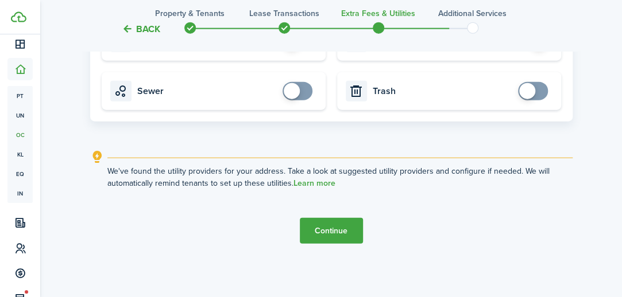
scroll to position [1184, 0]
click at [324, 235] on button "Continue" at bounding box center [331, 231] width 63 height 26
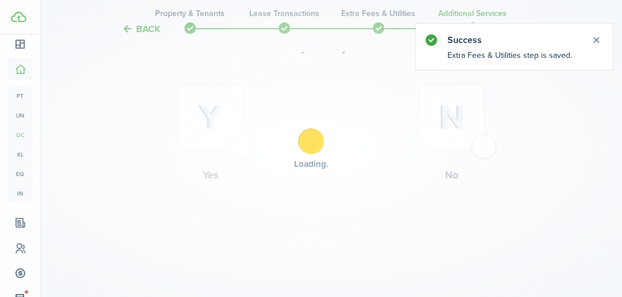
scroll to position [0, 0]
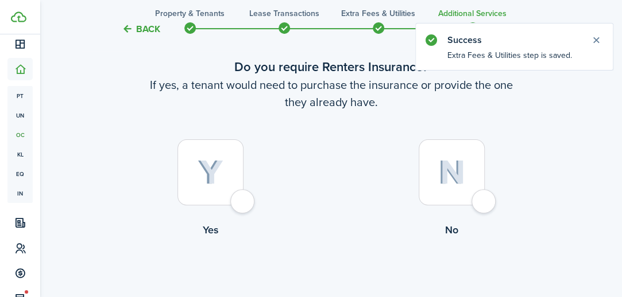
click at [467, 199] on div at bounding box center [452, 173] width 66 height 66
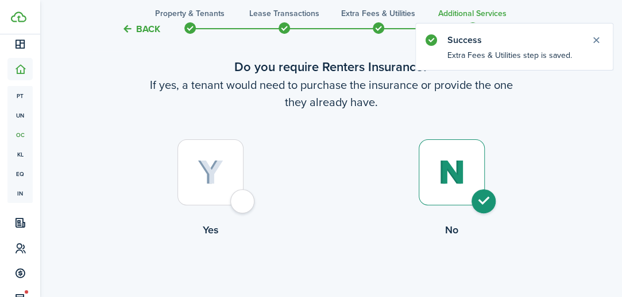
radio input "true"
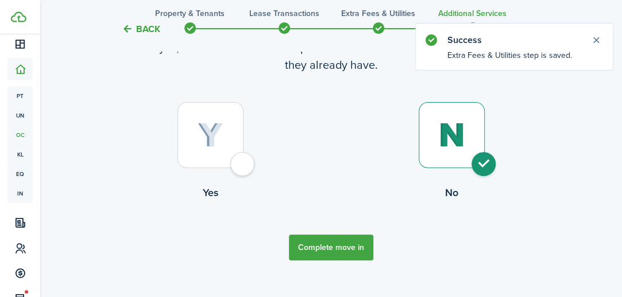
scroll to position [113, 0]
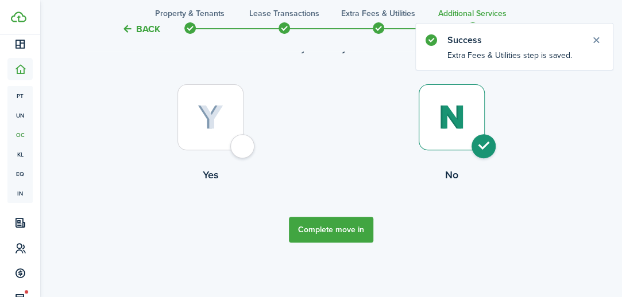
click at [345, 222] on button "Complete move in" at bounding box center [331, 230] width 84 height 26
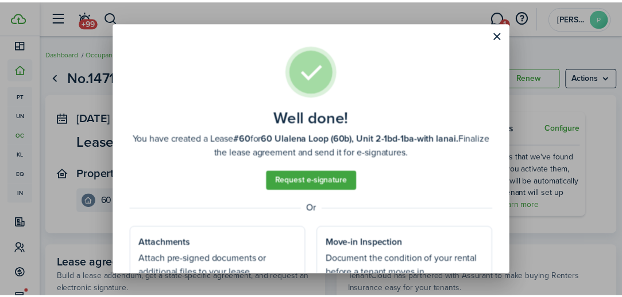
scroll to position [72, 0]
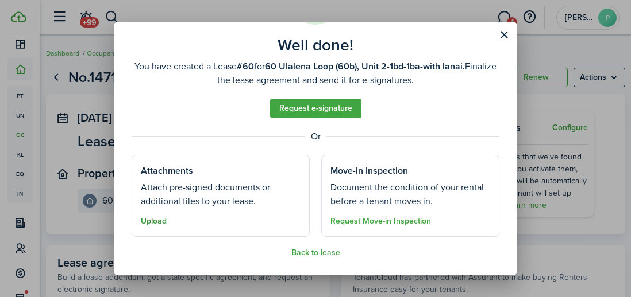
click at [158, 221] on button "Upload" at bounding box center [154, 221] width 26 height 9
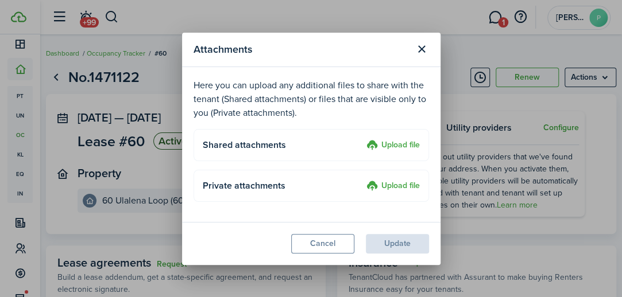
click at [395, 143] on label "Upload file" at bounding box center [392, 146] width 53 height 14
click at [362, 139] on input "Upload file" at bounding box center [362, 139] width 0 height 0
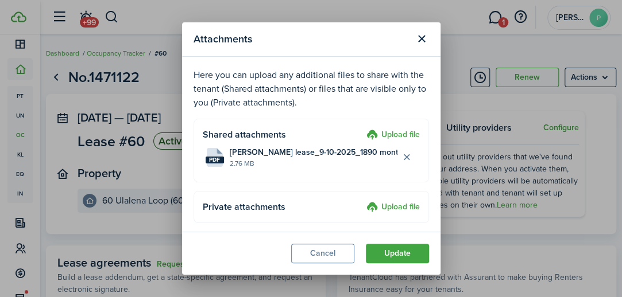
click at [353, 206] on h4 "Private attachments" at bounding box center [283, 207] width 160 height 14
click at [370, 211] on label "Upload file" at bounding box center [392, 208] width 53 height 14
click at [362, 201] on input "Upload file" at bounding box center [362, 201] width 0 height 0
click at [378, 204] on label "Upload file" at bounding box center [392, 208] width 53 height 14
click at [362, 201] on input "Upload file" at bounding box center [362, 201] width 0 height 0
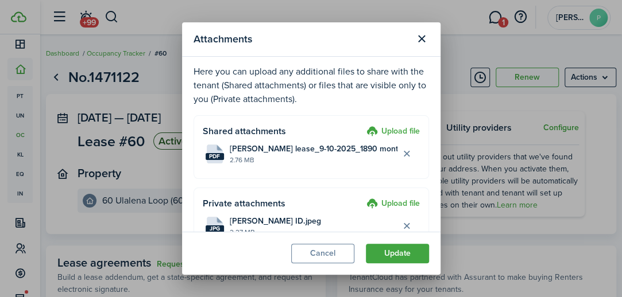
scroll to position [0, 0]
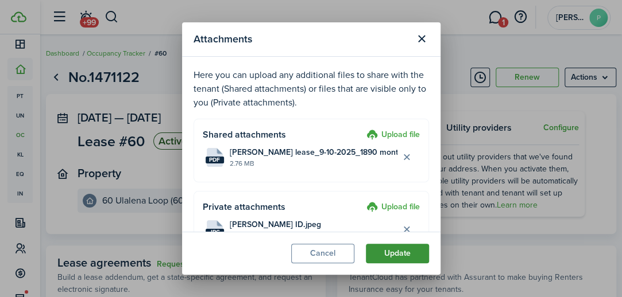
click at [397, 257] on button "Update" at bounding box center [397, 254] width 63 height 20
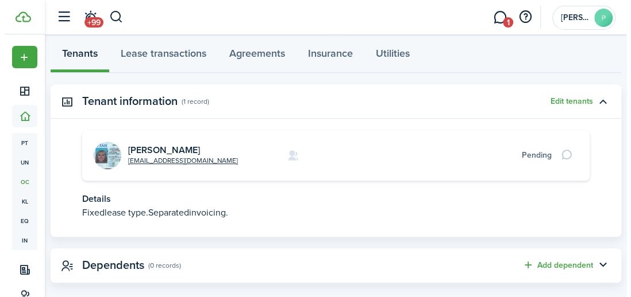
scroll to position [338, 0]
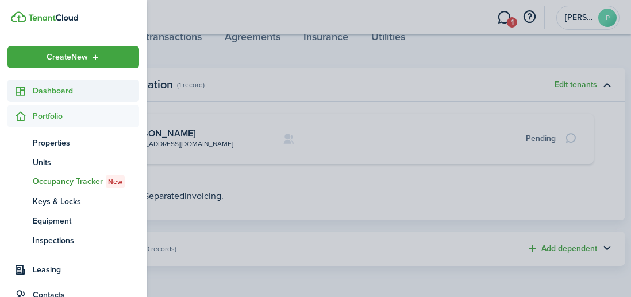
click at [48, 92] on span "Dashboard" at bounding box center [86, 91] width 106 height 12
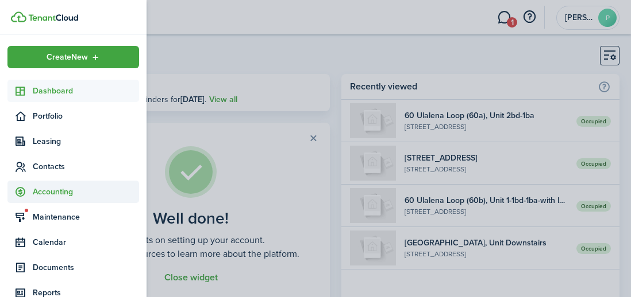
click at [47, 192] on span "Accounting" at bounding box center [86, 192] width 106 height 12
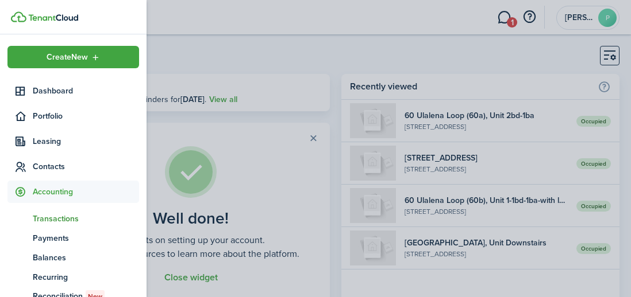
click at [46, 216] on span "Transactions" at bounding box center [86, 219] width 106 height 12
